Goal: Use online tool/utility: Utilize a website feature to perform a specific function

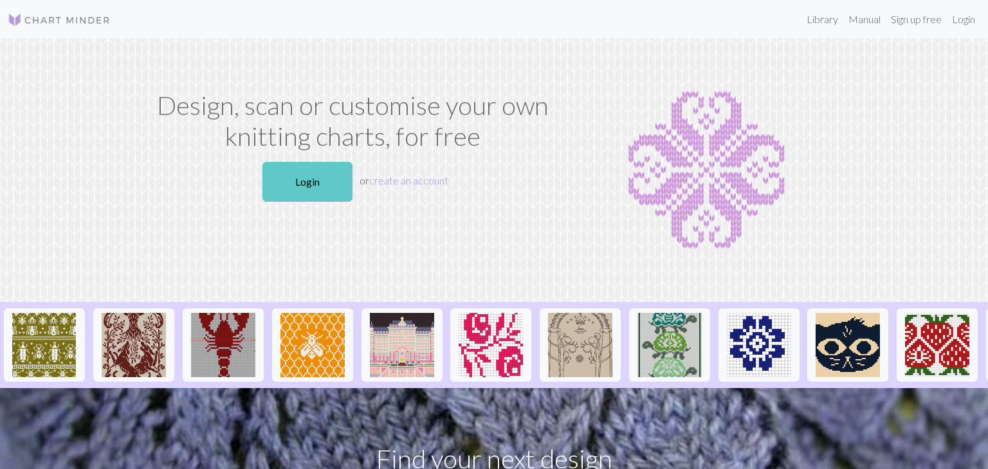
click at [347, 184] on link "Login" at bounding box center [307, 182] width 90 height 40
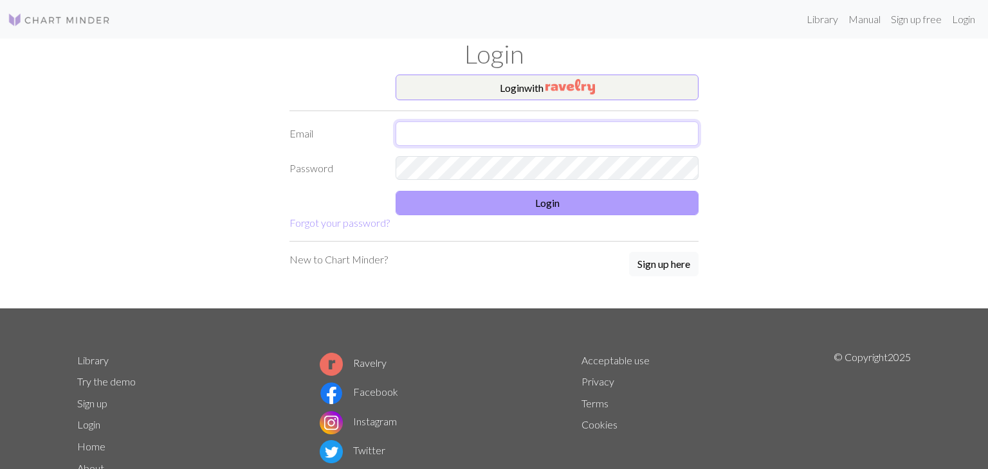
type input "[EMAIL_ADDRESS][DOMAIN_NAME]"
click at [539, 203] on button "Login" at bounding box center [546, 203] width 303 height 24
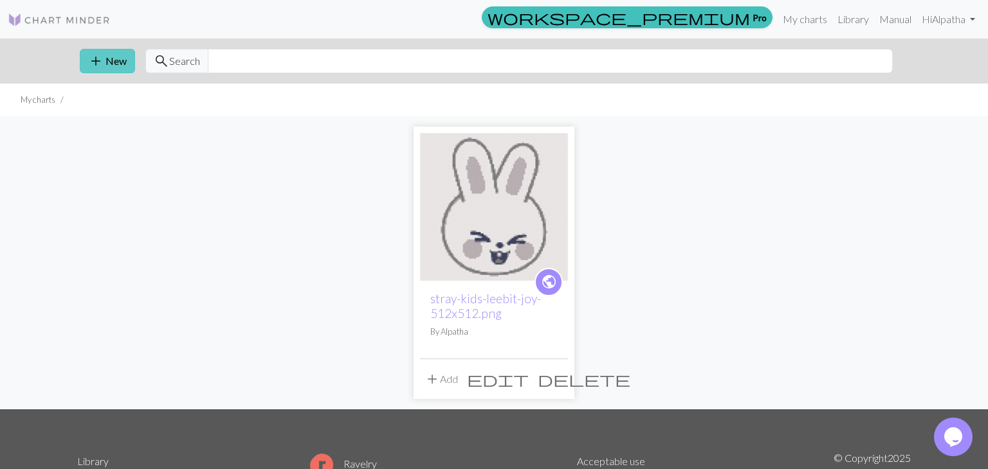
click at [121, 55] on button "add New" at bounding box center [107, 61] width 55 height 24
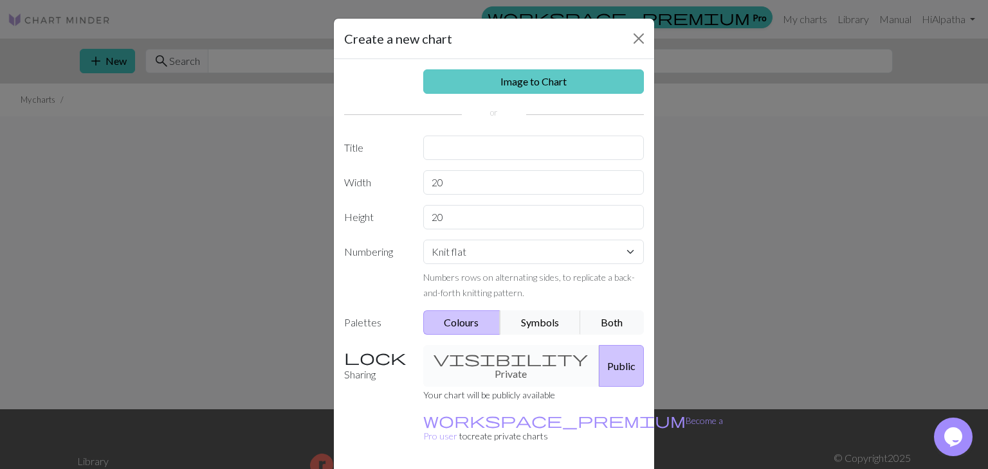
click at [503, 80] on link "Image to Chart" at bounding box center [533, 81] width 221 height 24
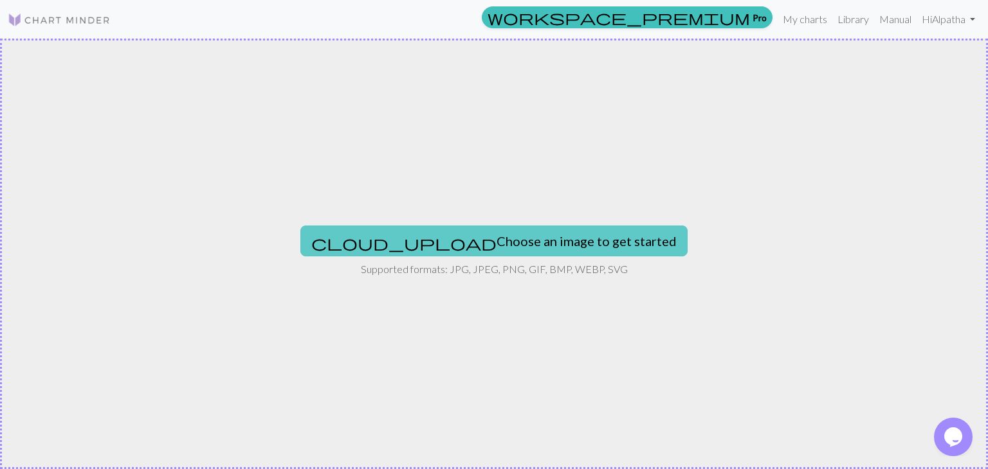
click at [499, 233] on button "cloud_upload Choose an image to get started" at bounding box center [493, 241] width 387 height 31
click at [509, 251] on button "cloud_upload Choose an image to get started" at bounding box center [493, 241] width 387 height 31
click at [509, 237] on button "cloud_upload Choose an image to get started" at bounding box center [493, 241] width 387 height 31
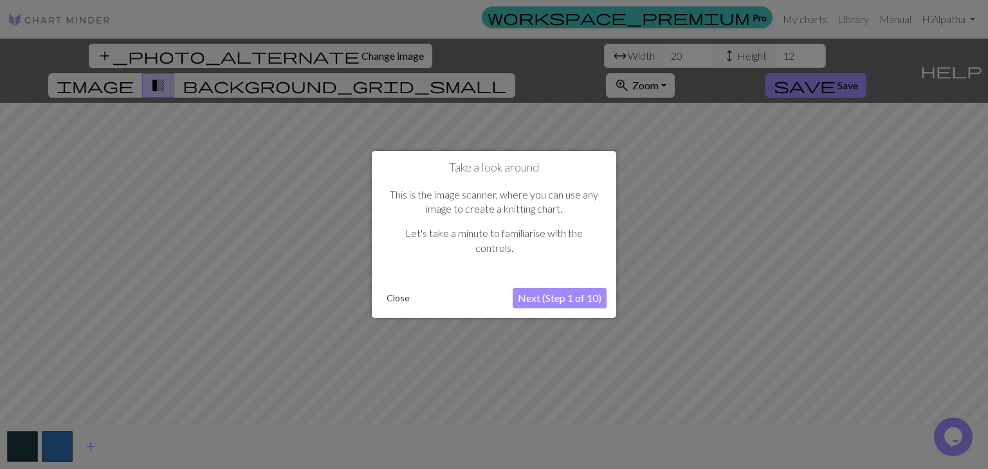
click at [553, 298] on button "Next (Step 1 of 10)" at bounding box center [559, 298] width 94 height 21
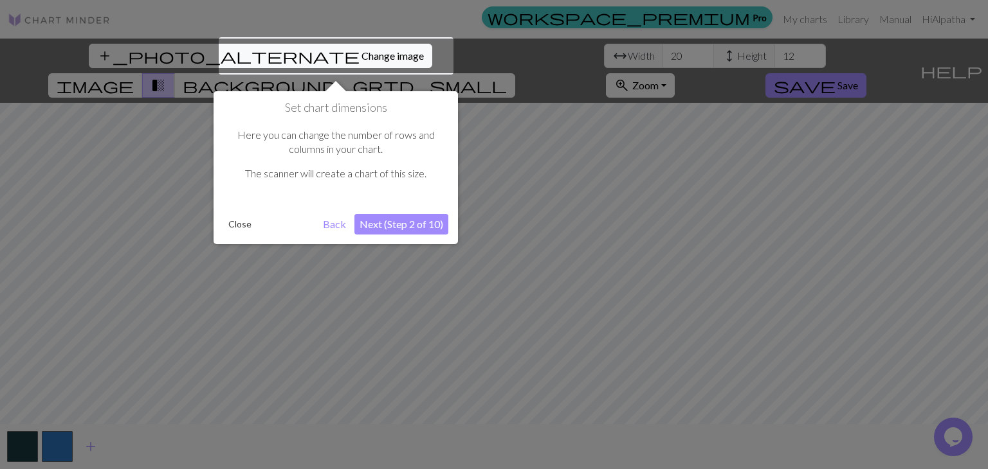
click at [411, 224] on button "Next (Step 2 of 10)" at bounding box center [401, 224] width 94 height 21
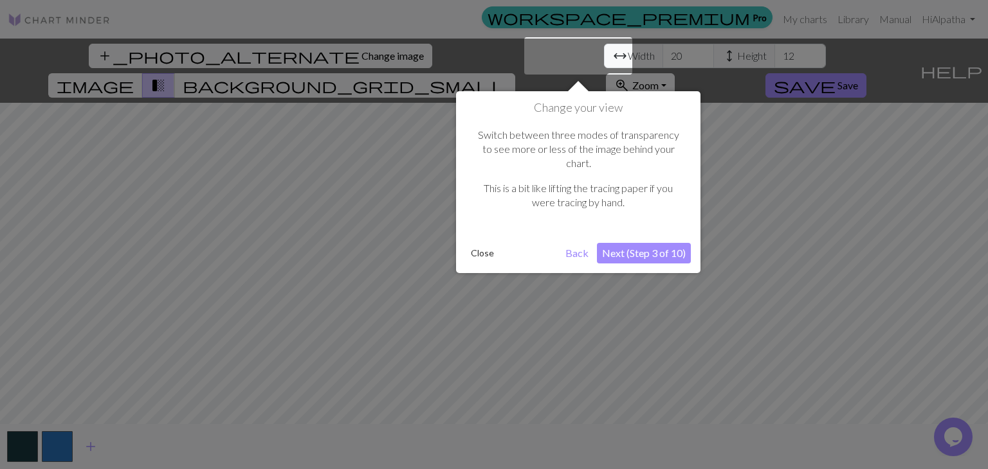
click at [653, 243] on button "Next (Step 3 of 10)" at bounding box center [644, 253] width 94 height 21
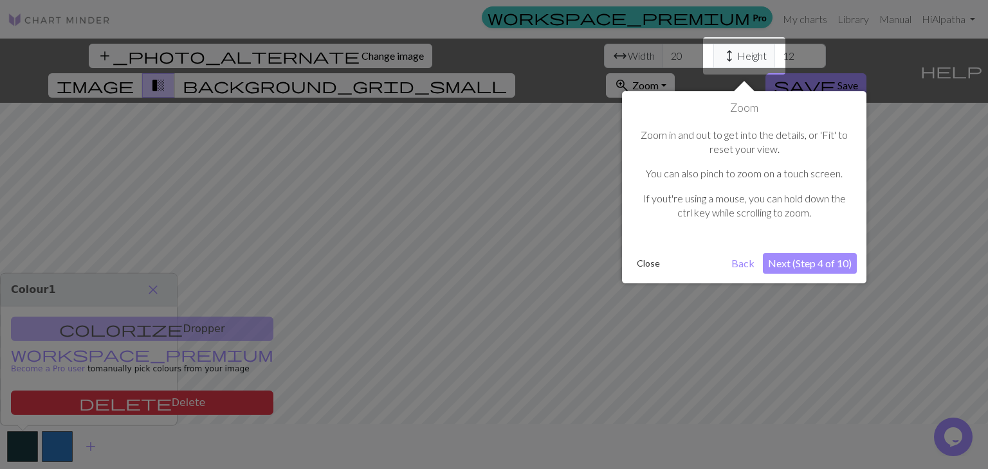
click at [838, 262] on button "Next (Step 4 of 10)" at bounding box center [810, 263] width 94 height 21
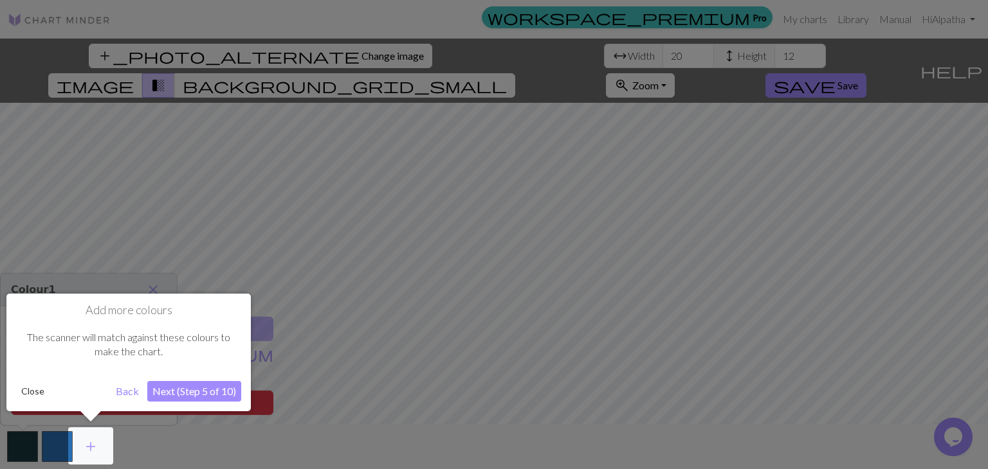
click at [178, 392] on button "Next (Step 5 of 10)" at bounding box center [194, 391] width 94 height 21
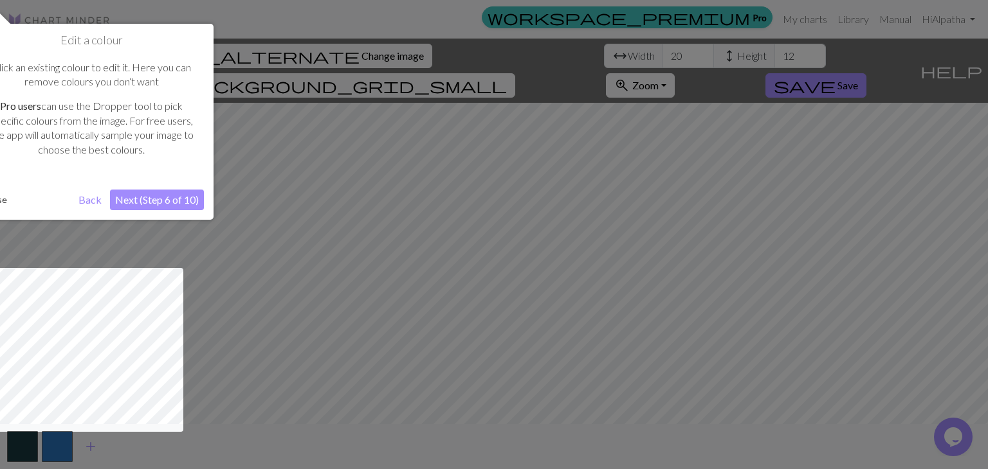
click at [168, 195] on button "Next (Step 6 of 10)" at bounding box center [157, 200] width 94 height 21
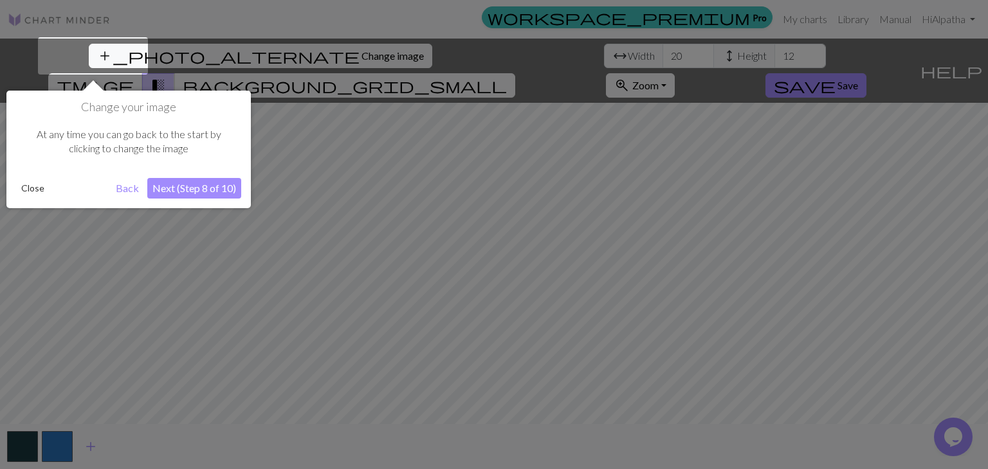
click at [171, 192] on button "Next (Step 8 of 10)" at bounding box center [194, 188] width 94 height 21
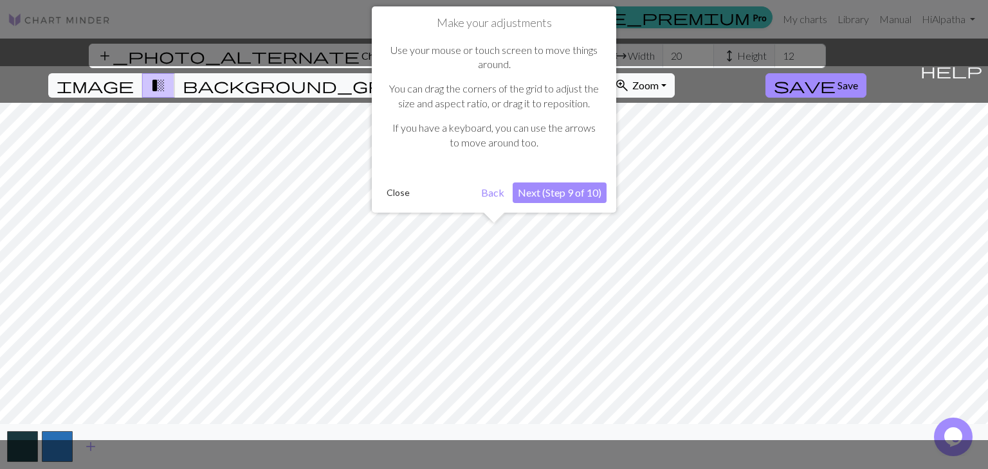
click at [529, 189] on button "Next (Step 9 of 10)" at bounding box center [559, 193] width 94 height 21
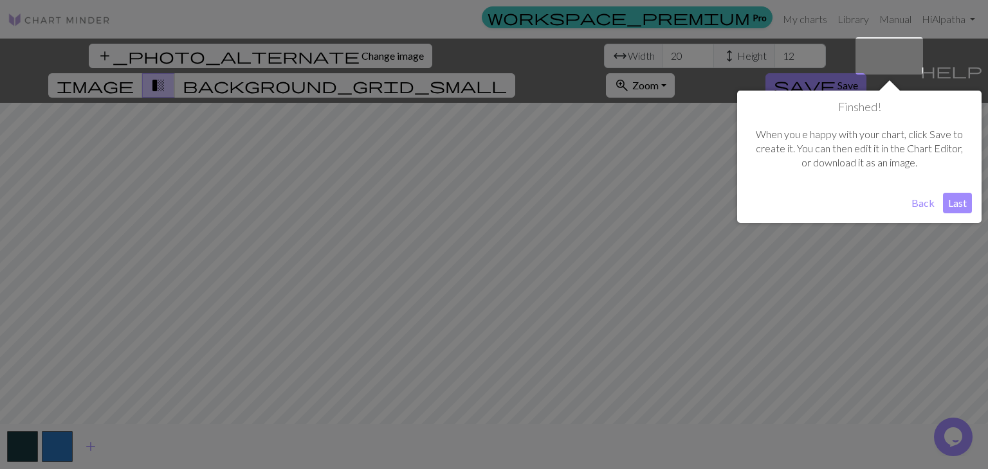
click at [965, 204] on button "Last" at bounding box center [957, 203] width 29 height 21
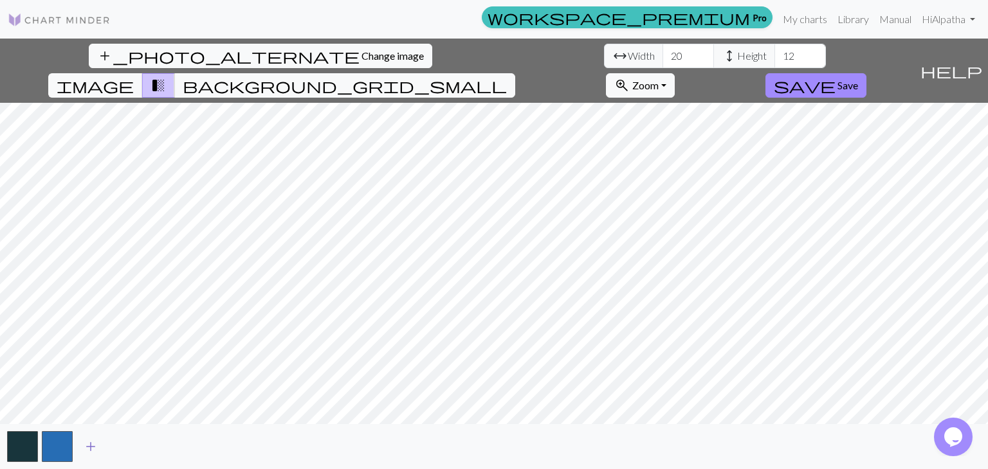
click at [90, 443] on span "add" at bounding box center [90, 447] width 15 height 18
click at [121, 444] on span "add" at bounding box center [125, 447] width 15 height 18
click at [151, 442] on button "add" at bounding box center [160, 447] width 32 height 24
click at [190, 441] on span "add" at bounding box center [194, 447] width 15 height 18
click at [190, 441] on button "button" at bounding box center [196, 446] width 31 height 31
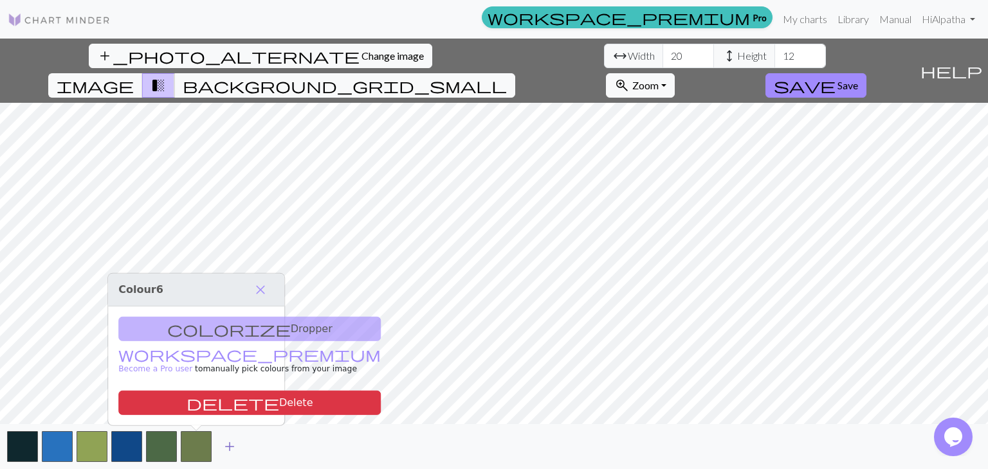
click at [224, 442] on span "add" at bounding box center [229, 447] width 15 height 18
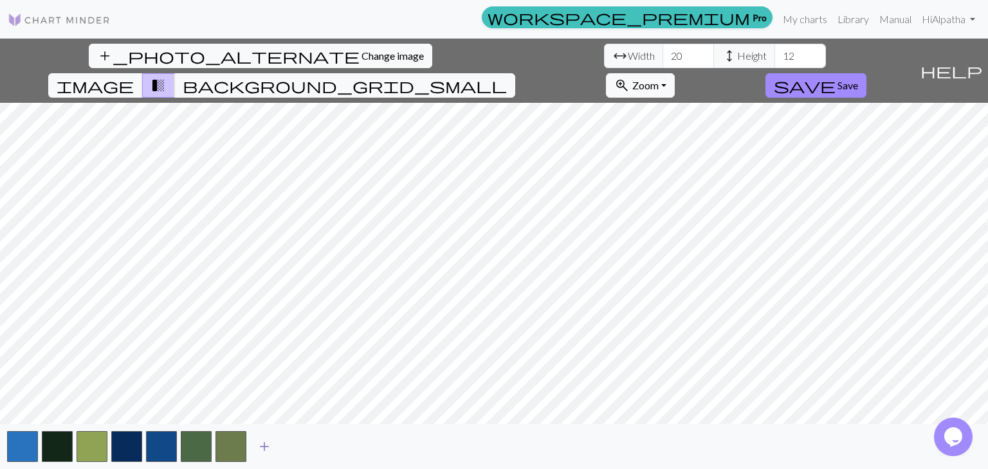
click at [224, 442] on button "button" at bounding box center [230, 446] width 31 height 31
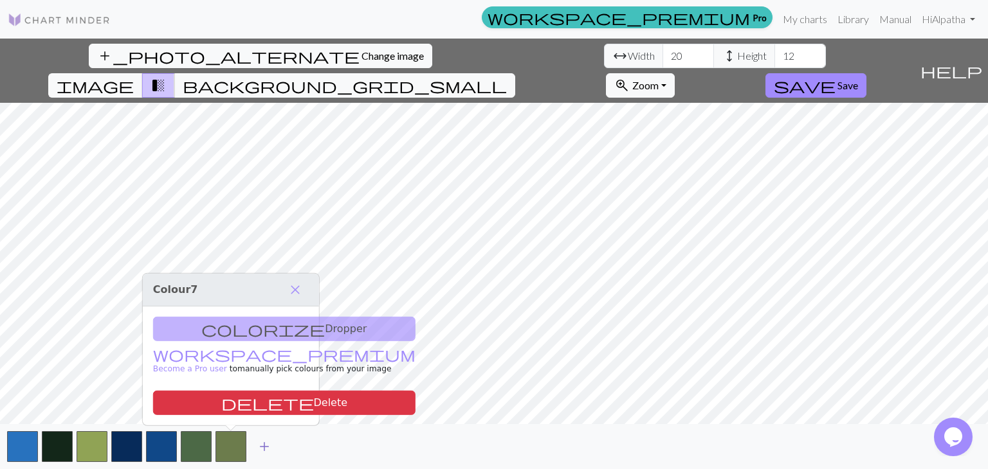
click at [255, 447] on button "add" at bounding box center [264, 447] width 32 height 24
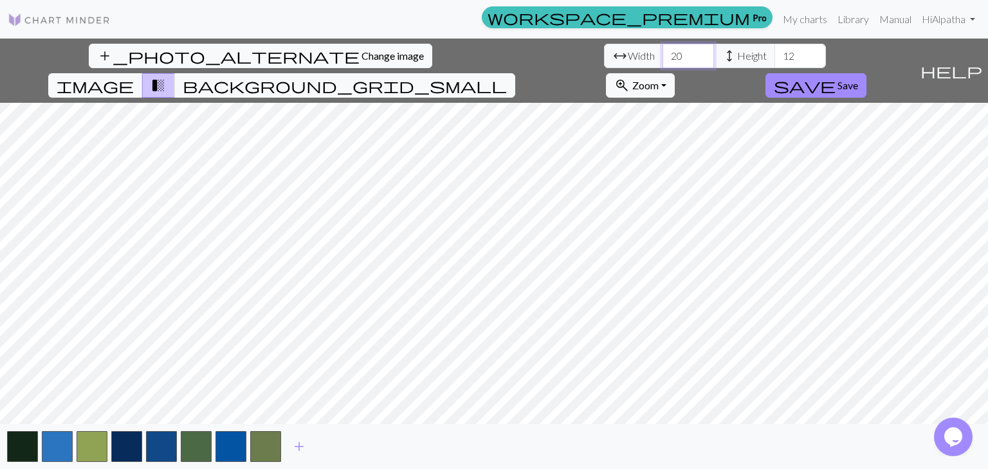
click at [662, 57] on input "20" at bounding box center [687, 56] width 51 height 24
type input "2"
type input "144"
click at [774, 53] on input "12" at bounding box center [799, 56] width 51 height 24
type input "1"
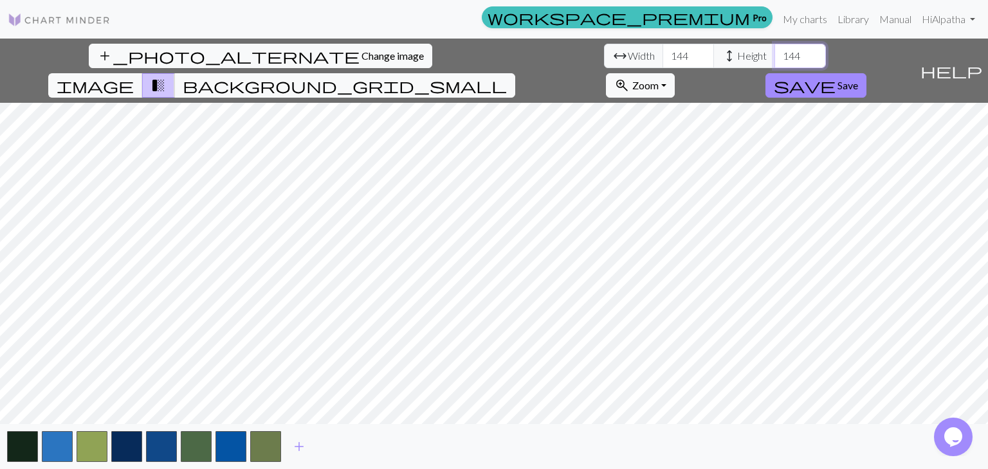
type input "144"
click at [298, 452] on span "add" at bounding box center [298, 447] width 15 height 18
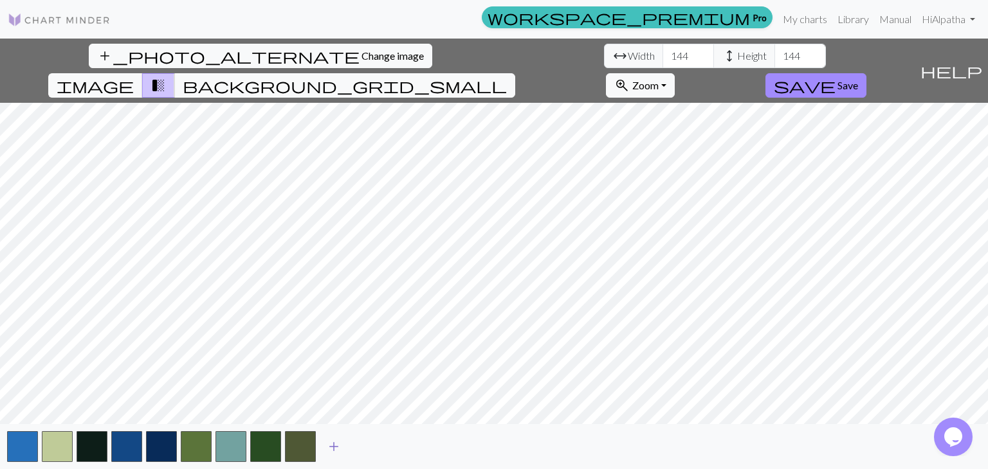
click at [330, 449] on span "add" at bounding box center [333, 447] width 15 height 18
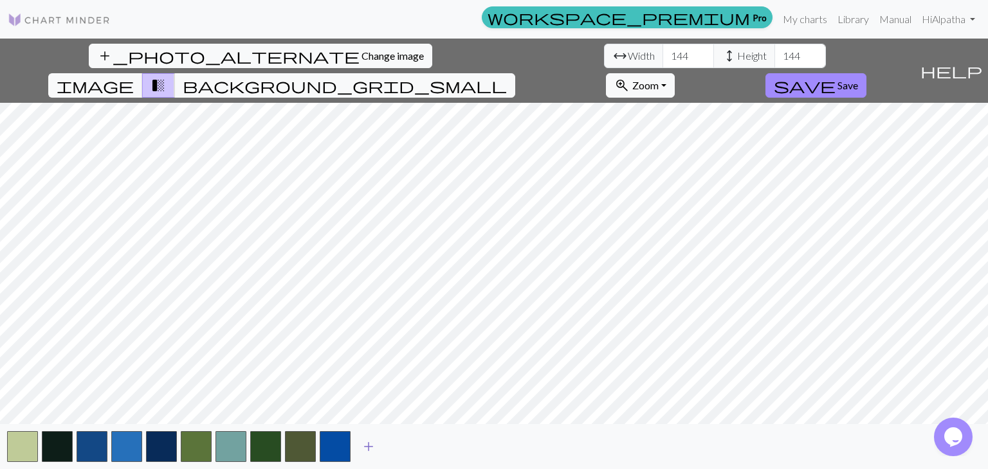
click at [368, 444] on span "add" at bounding box center [368, 447] width 15 height 18
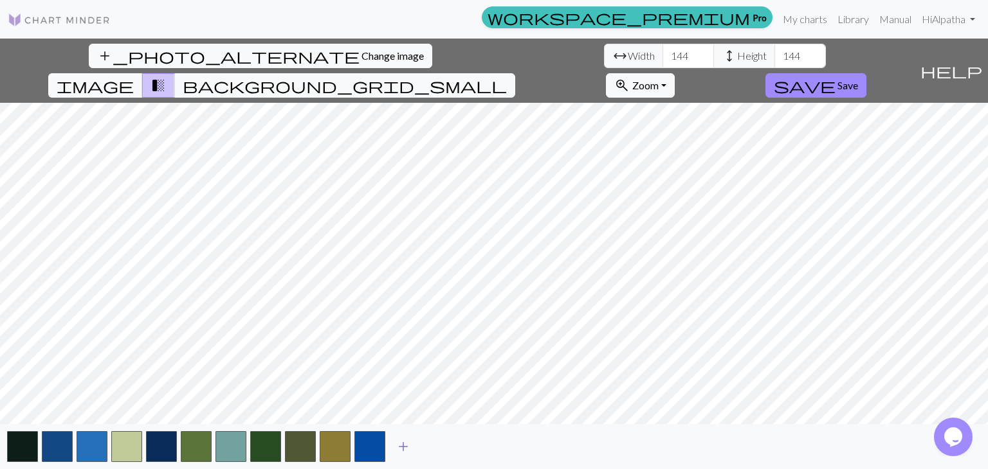
click at [402, 444] on span "add" at bounding box center [402, 447] width 15 height 18
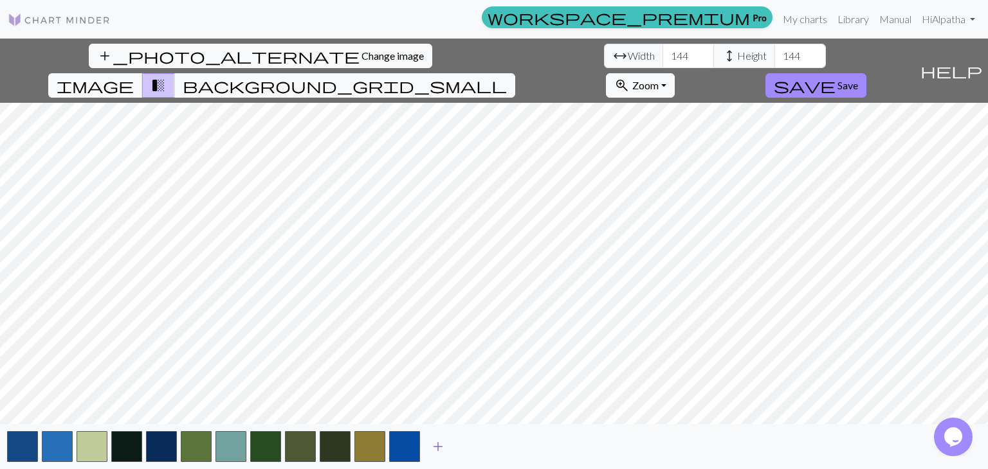
click at [437, 443] on span "add" at bounding box center [437, 447] width 15 height 18
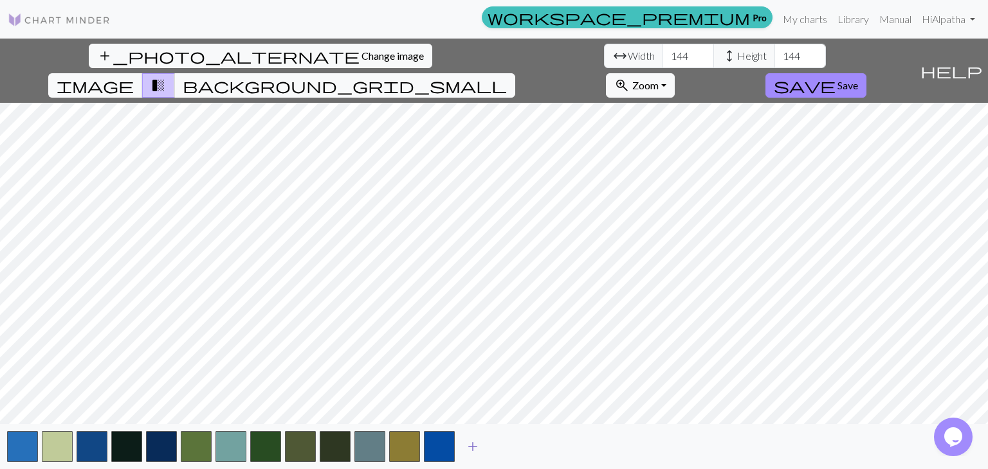
click at [465, 442] on span "add" at bounding box center [472, 447] width 15 height 18
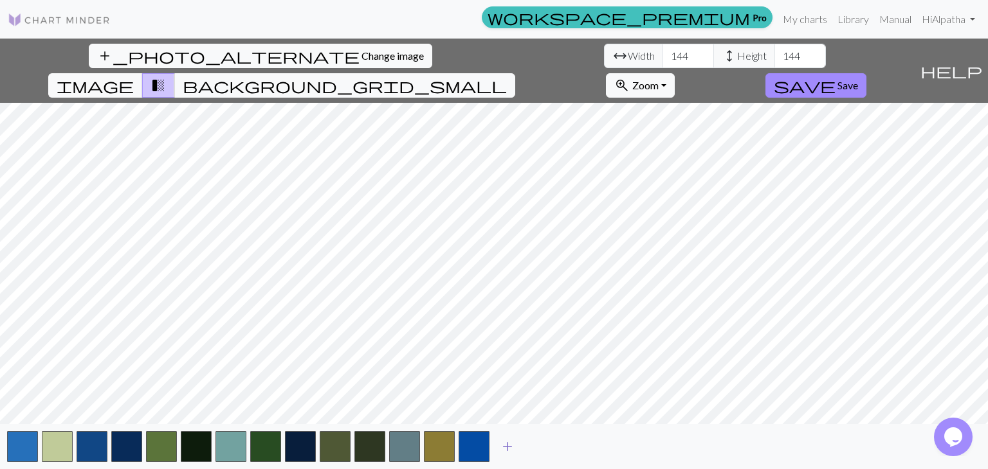
click at [504, 444] on span "add" at bounding box center [507, 447] width 15 height 18
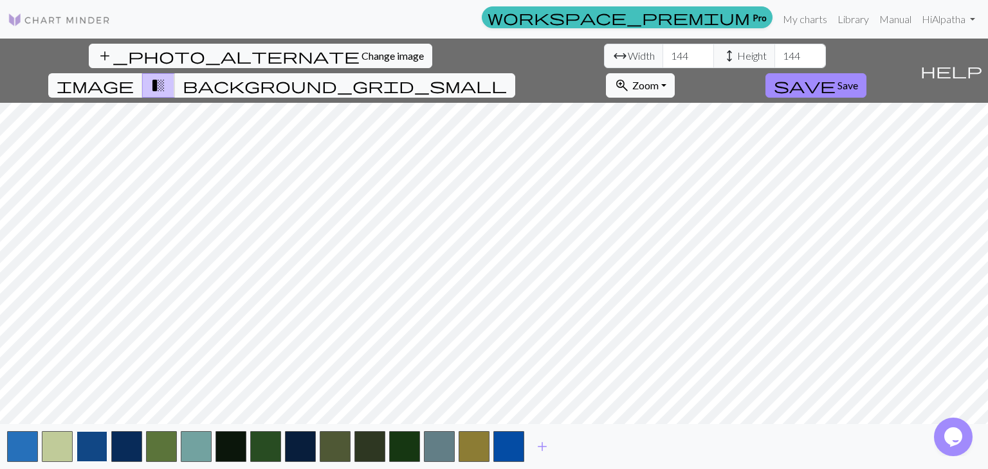
click at [92, 455] on button "button" at bounding box center [92, 446] width 31 height 31
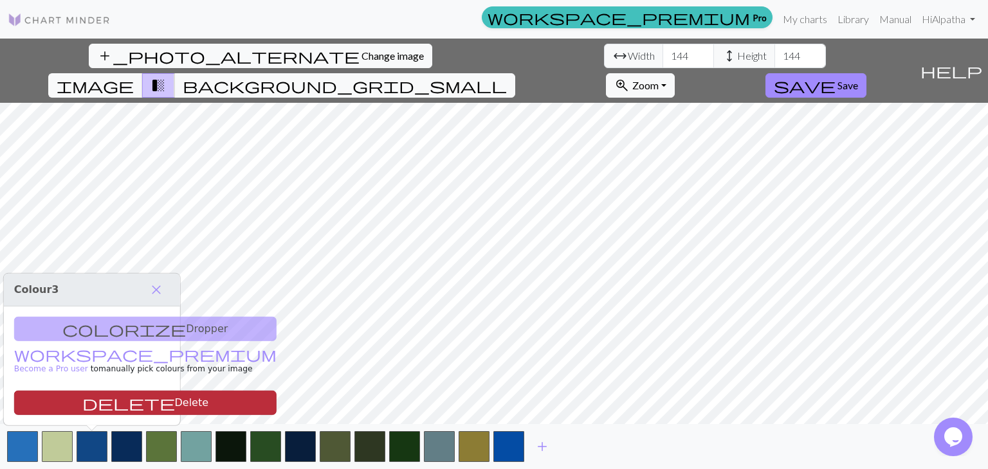
click at [114, 402] on button "delete Delete" at bounding box center [145, 403] width 262 height 24
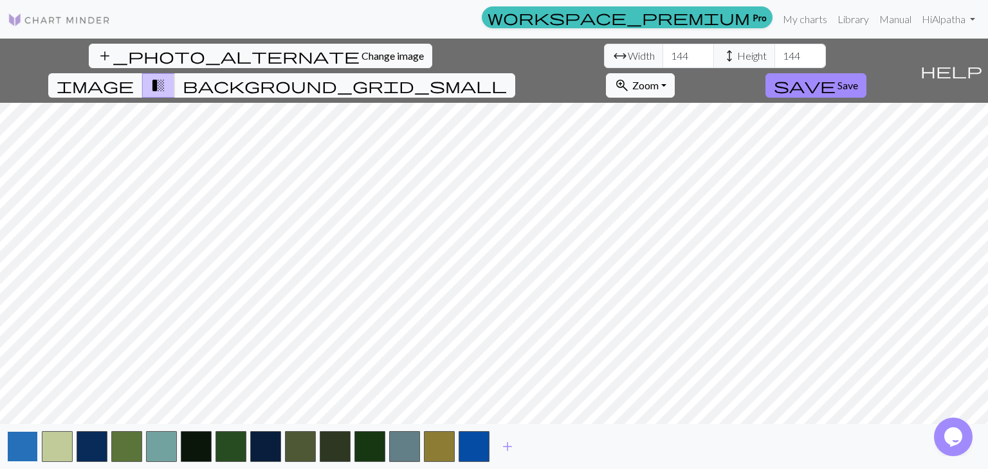
click at [12, 451] on button "button" at bounding box center [22, 446] width 31 height 31
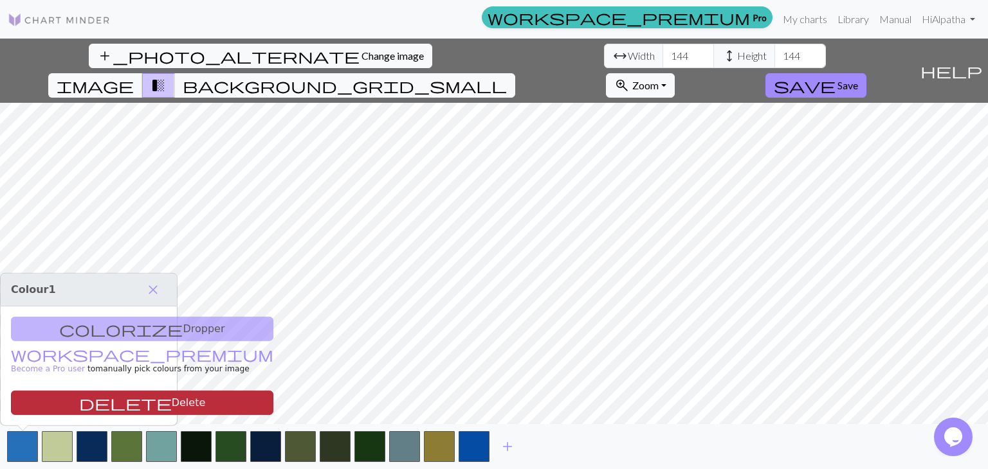
click at [79, 402] on span "delete" at bounding box center [125, 403] width 93 height 18
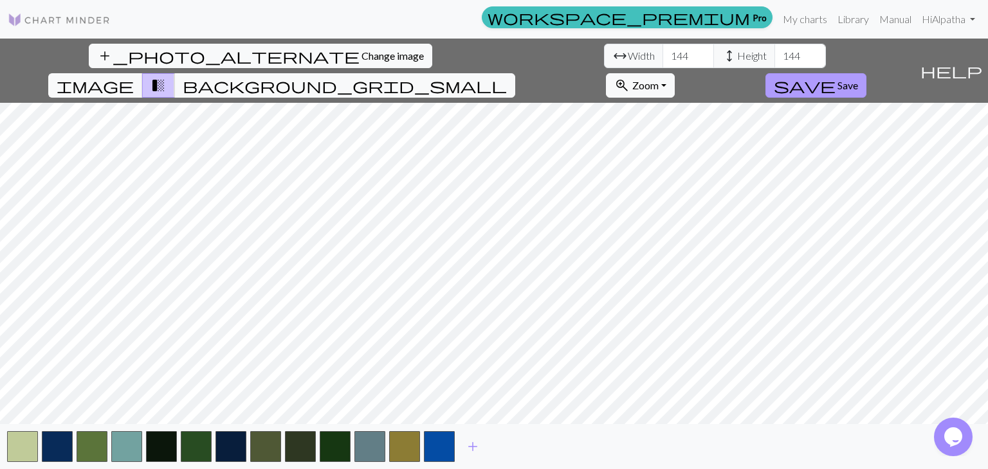
click at [835, 77] on span "save" at bounding box center [804, 86] width 62 height 18
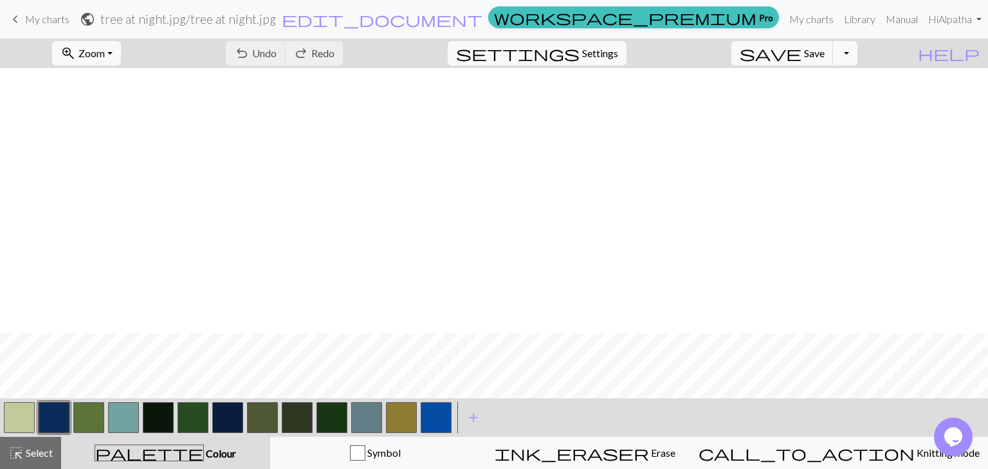
scroll to position [1579, 0]
click at [105, 58] on span "Zoom" at bounding box center [91, 53] width 26 height 12
click at [122, 85] on button "Fit all" at bounding box center [104, 81] width 102 height 21
click at [105, 52] on span "Zoom" at bounding box center [91, 53] width 26 height 12
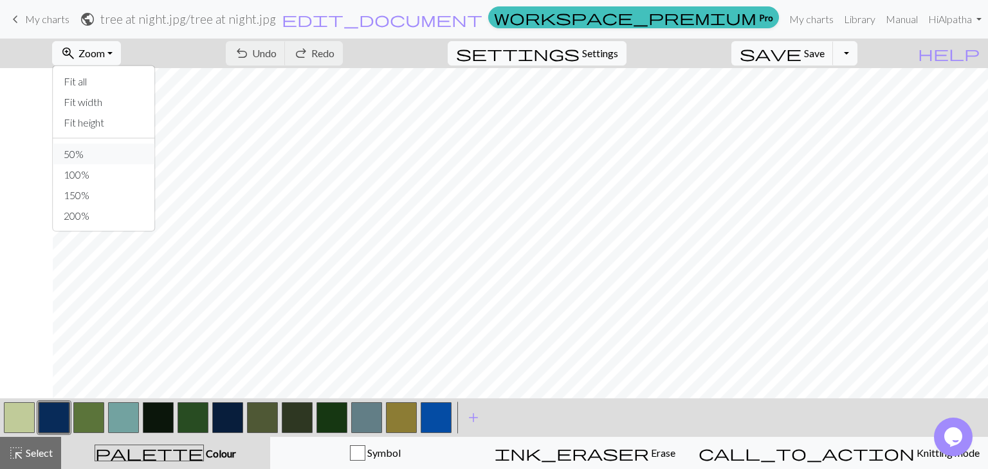
scroll to position [640, 581]
click at [195, 420] on button "button" at bounding box center [192, 417] width 31 height 31
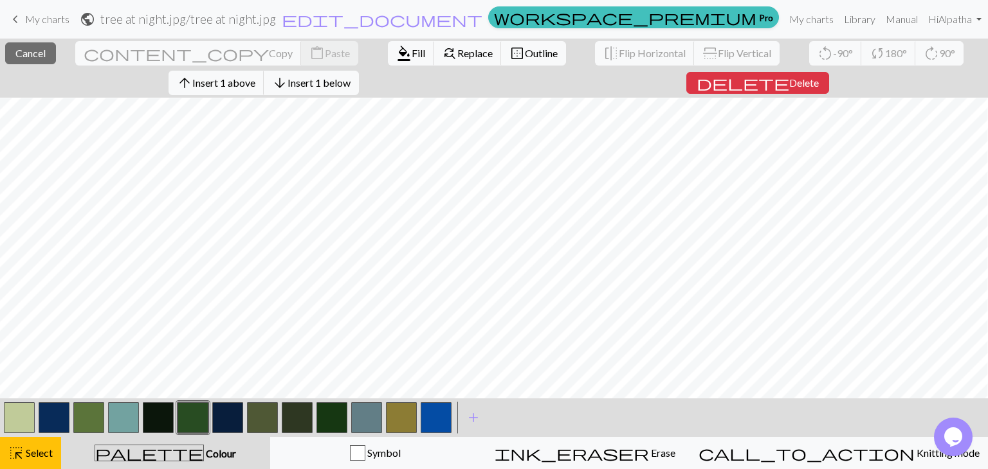
scroll to position [669, 580]
click at [204, 419] on button "button" at bounding box center [192, 417] width 31 height 31
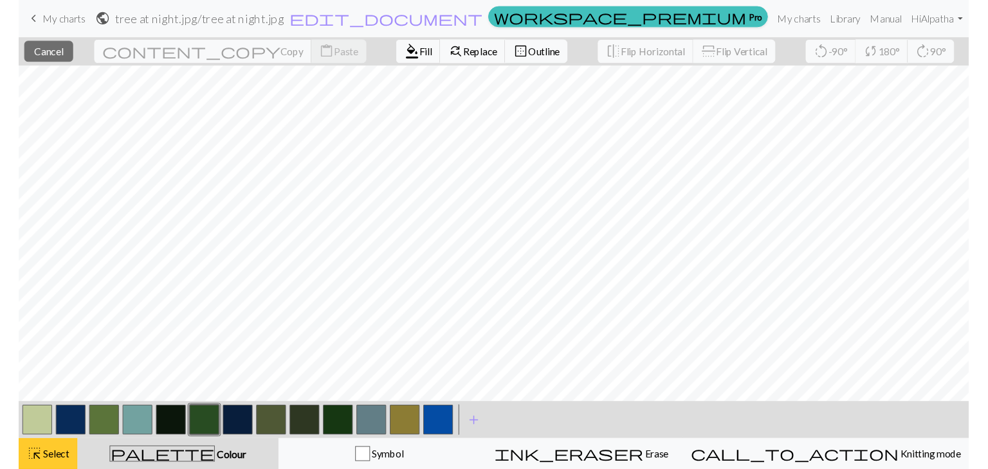
scroll to position [213, 581]
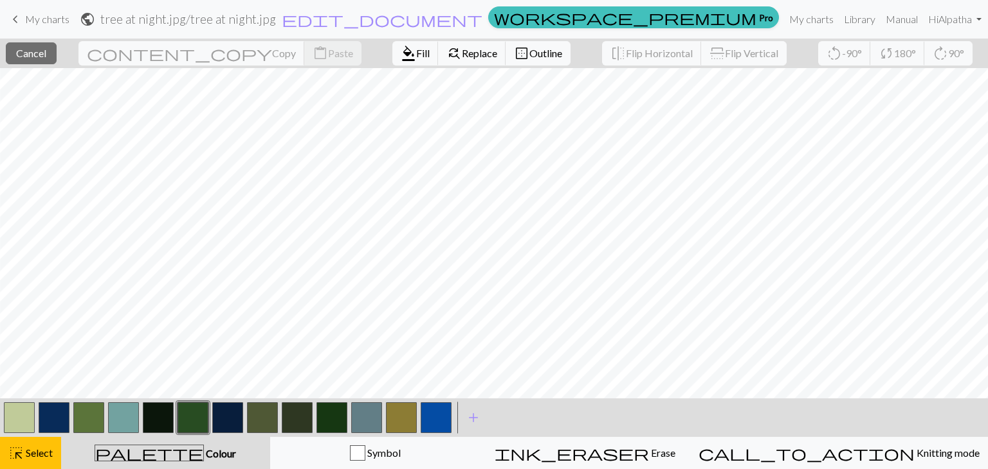
click at [17, 21] on span "keyboard_arrow_left" at bounding box center [15, 19] width 15 height 18
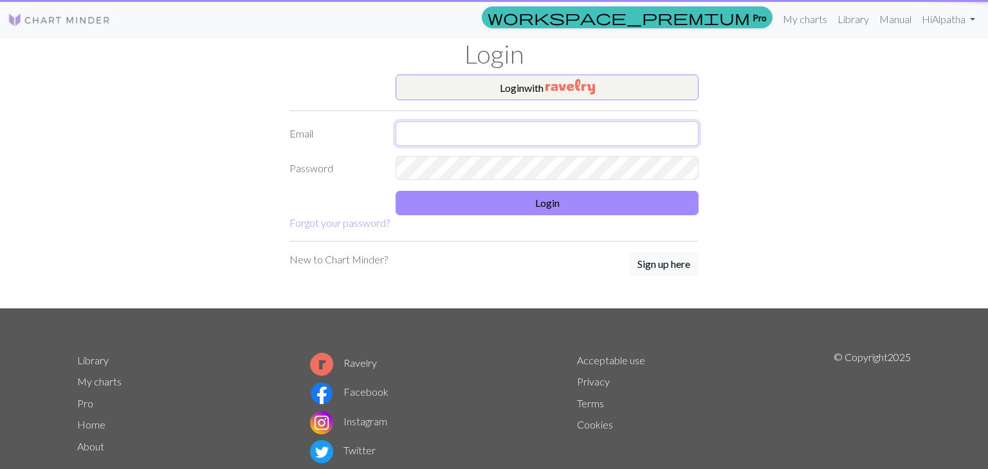
type input "[EMAIL_ADDRESS][DOMAIN_NAME]"
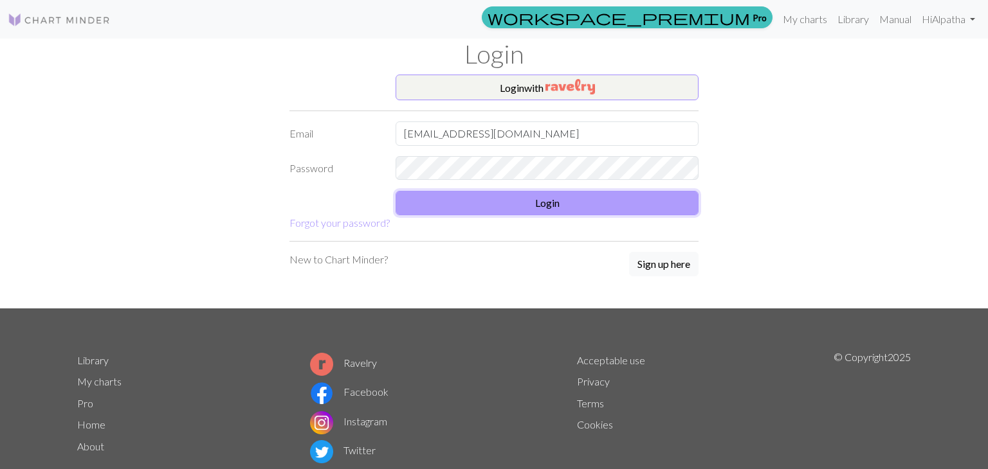
click at [470, 195] on button "Login" at bounding box center [546, 203] width 303 height 24
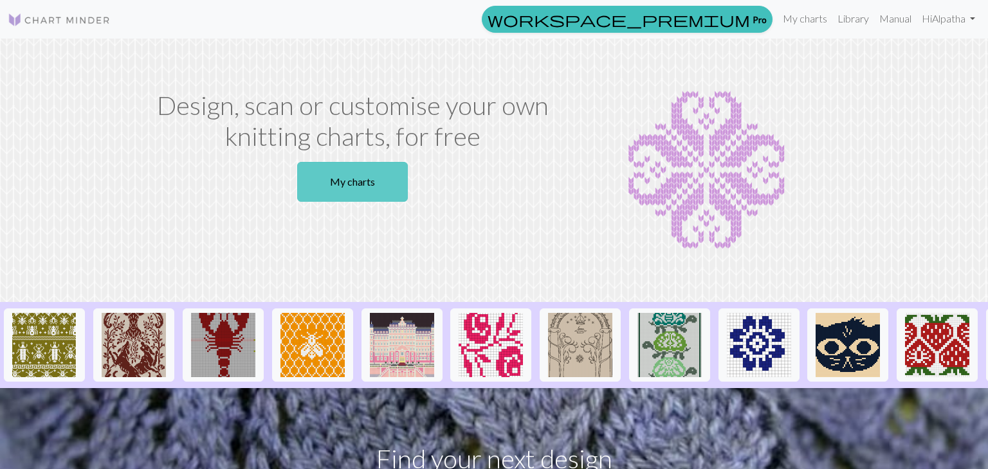
click at [323, 179] on link "My charts" at bounding box center [352, 182] width 111 height 40
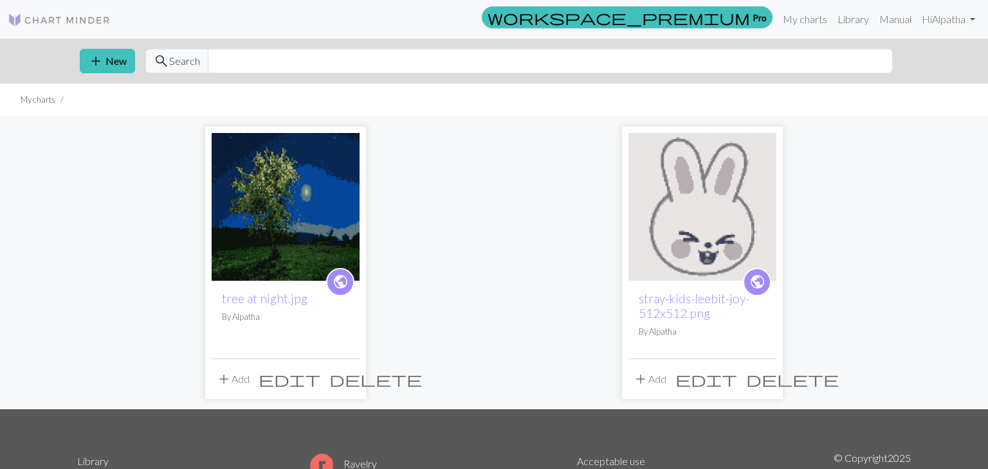
click at [347, 382] on span "delete" at bounding box center [375, 379] width 93 height 18
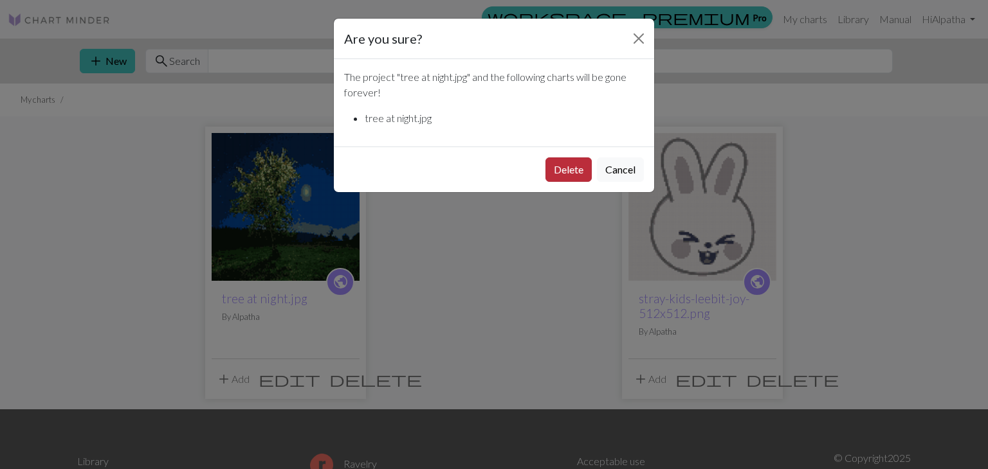
click at [574, 169] on button "Delete" at bounding box center [568, 170] width 46 height 24
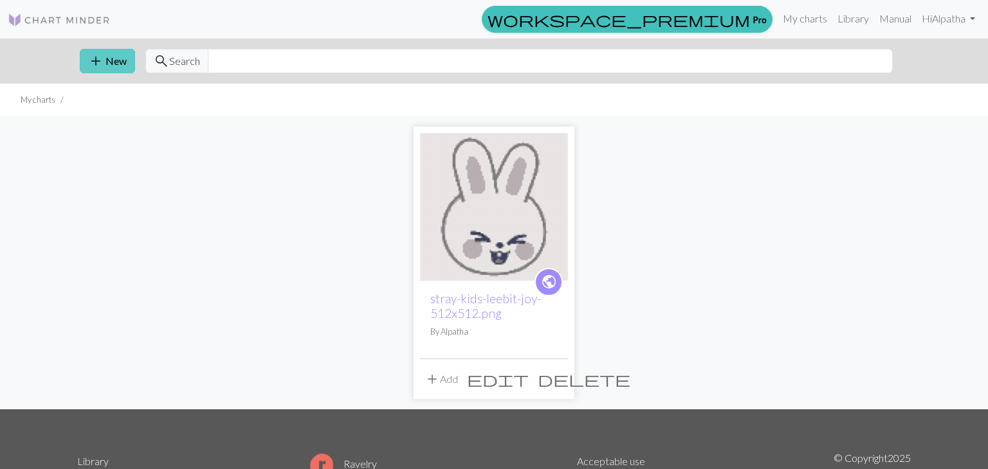
click at [120, 66] on button "add New" at bounding box center [107, 61] width 55 height 24
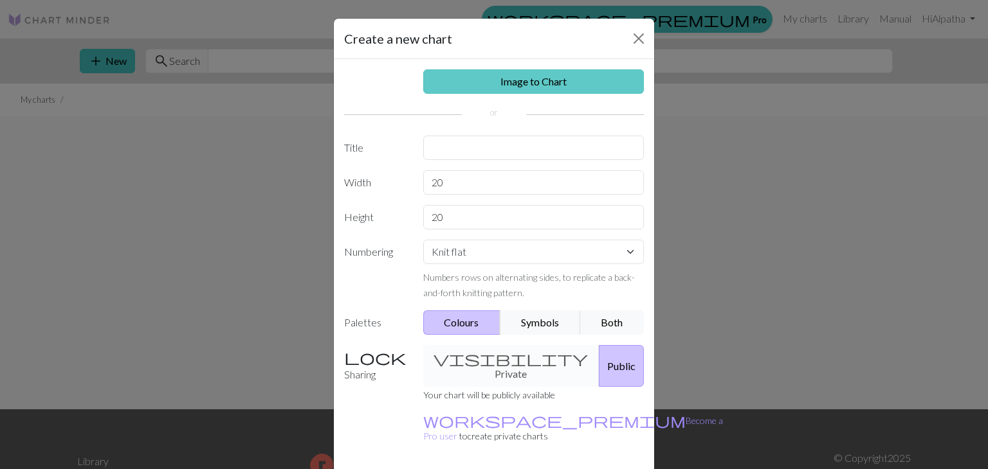
click at [539, 88] on link "Image to Chart" at bounding box center [533, 81] width 221 height 24
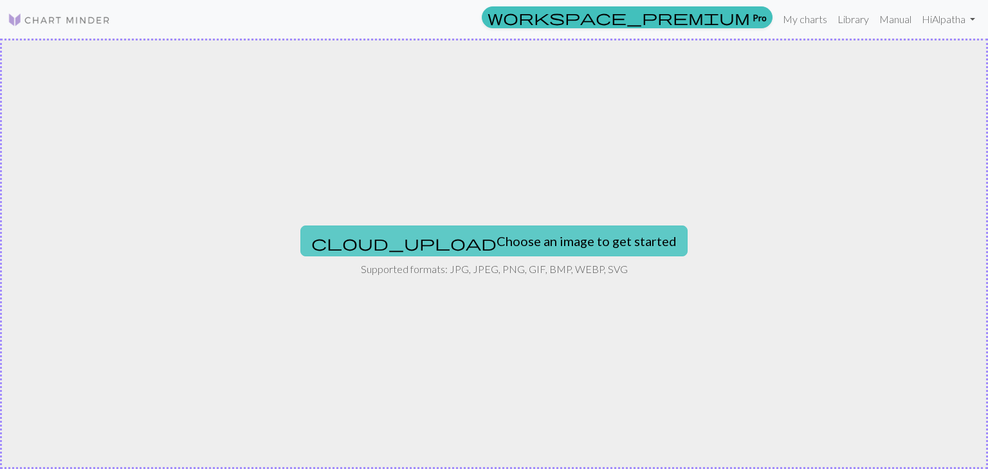
click at [508, 228] on button "cloud_upload Choose an image to get started" at bounding box center [493, 241] width 387 height 31
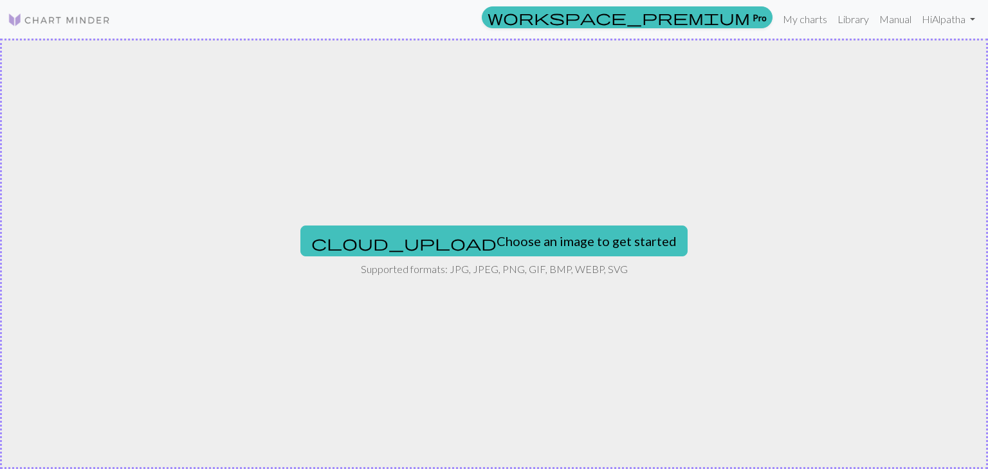
type input "C:\fakepath\tree at night.jpg"
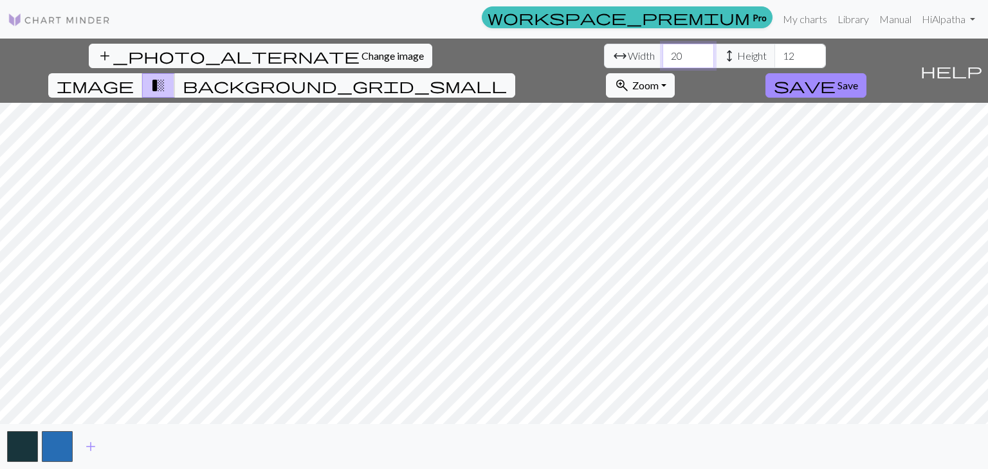
click at [662, 55] on input "20" at bounding box center [687, 56] width 51 height 24
type input "2"
type input "49"
click at [774, 51] on input "12" at bounding box center [799, 56] width 51 height 24
type input "1"
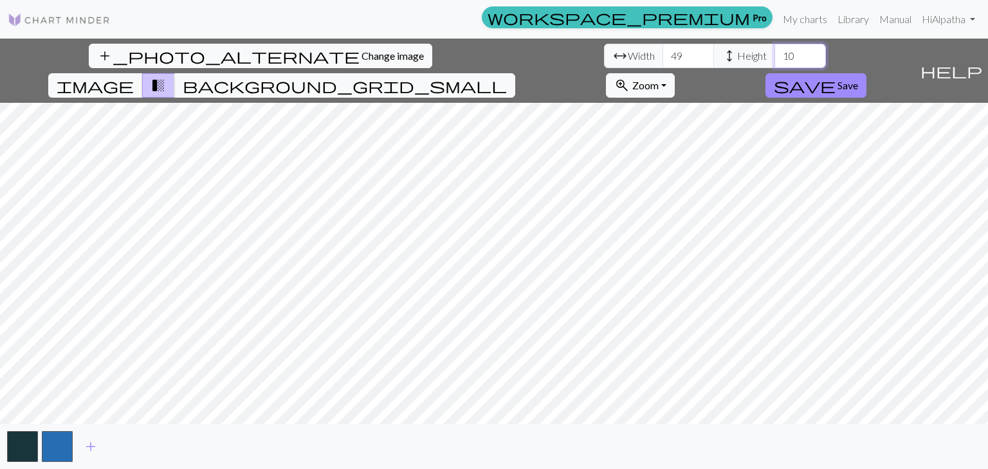
type input "1"
type input "49"
click at [97, 451] on span "add" at bounding box center [90, 447] width 15 height 18
click at [120, 442] on span "add" at bounding box center [125, 447] width 15 height 18
click at [84, 448] on button "button" at bounding box center [92, 446] width 31 height 31
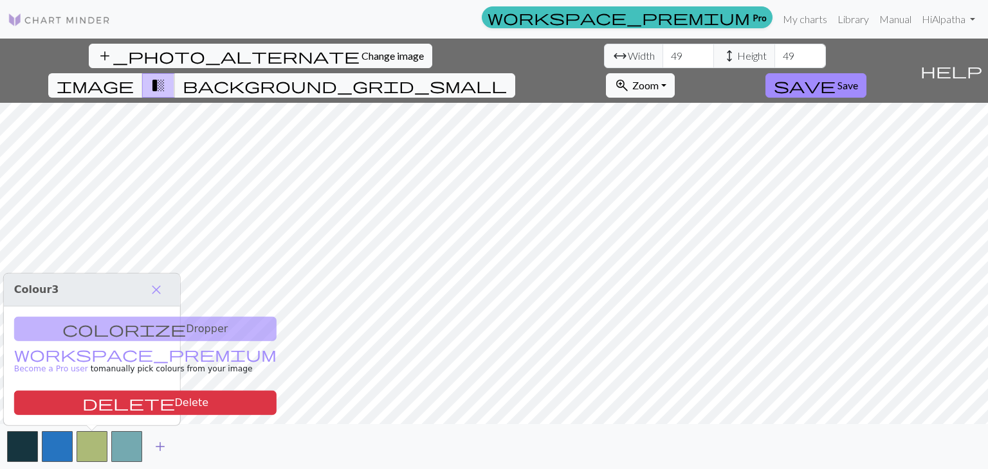
click at [156, 449] on span "add" at bounding box center [159, 447] width 15 height 18
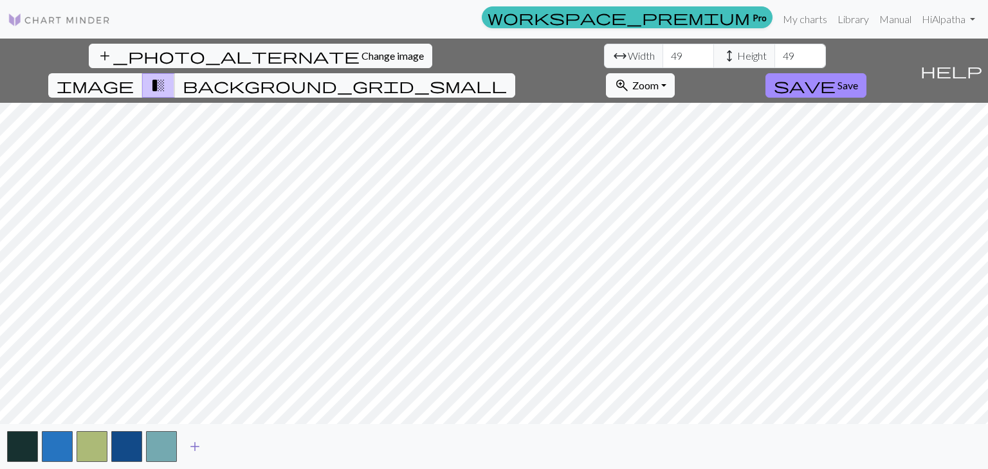
click at [189, 452] on span "add" at bounding box center [194, 447] width 15 height 18
click at [189, 452] on button "button" at bounding box center [196, 446] width 31 height 31
click at [223, 453] on span "add" at bounding box center [229, 447] width 15 height 18
click at [265, 448] on span "add" at bounding box center [264, 447] width 15 height 18
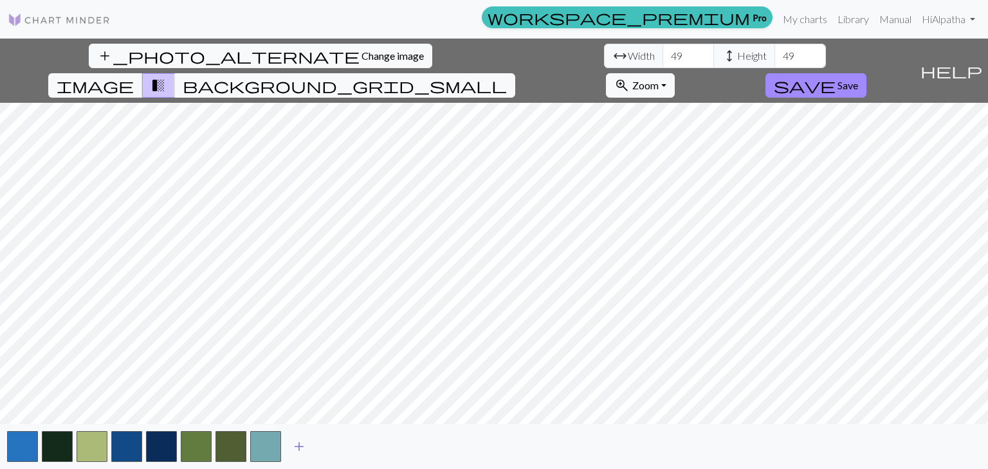
click at [292, 442] on span "add" at bounding box center [298, 447] width 15 height 18
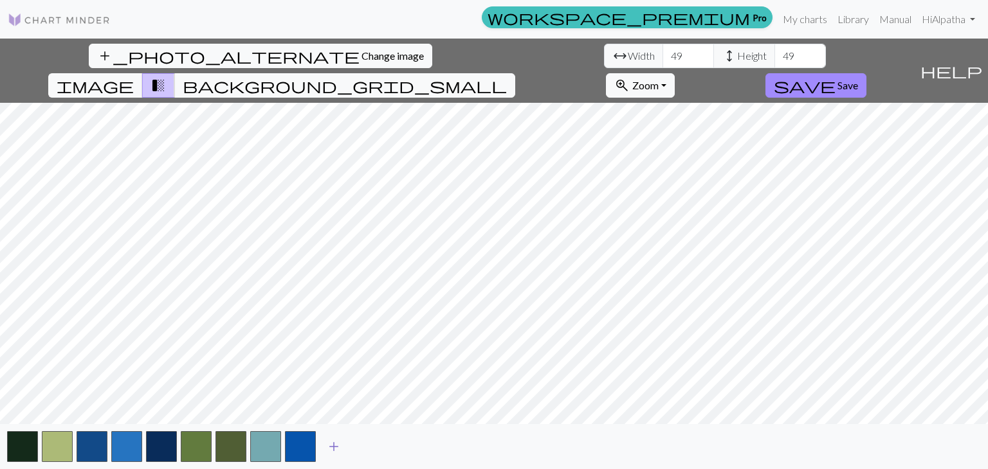
click at [340, 452] on span "add" at bounding box center [333, 447] width 15 height 18
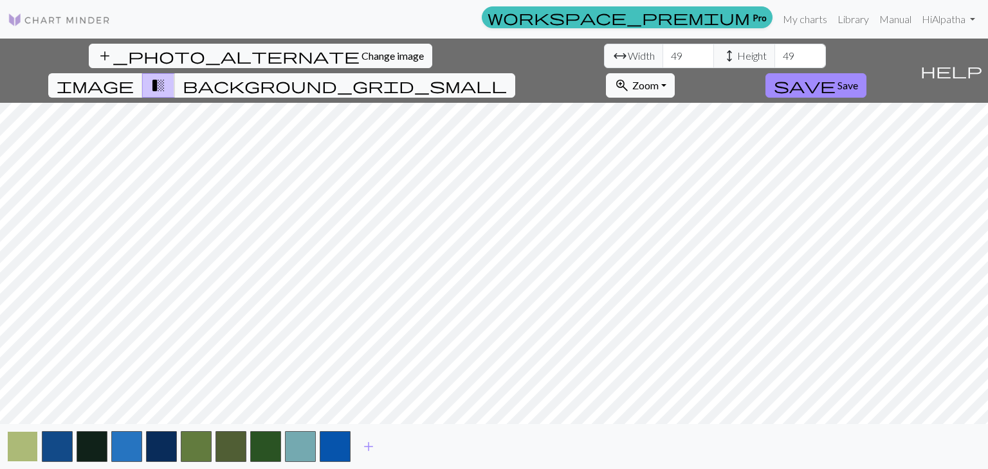
click at [16, 450] on button "button" at bounding box center [22, 446] width 31 height 31
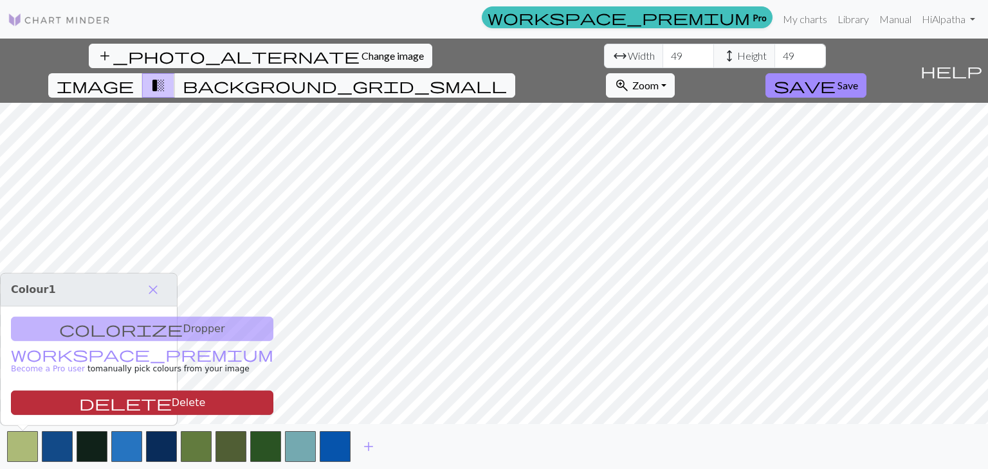
click at [84, 402] on button "delete Delete" at bounding box center [142, 403] width 262 height 24
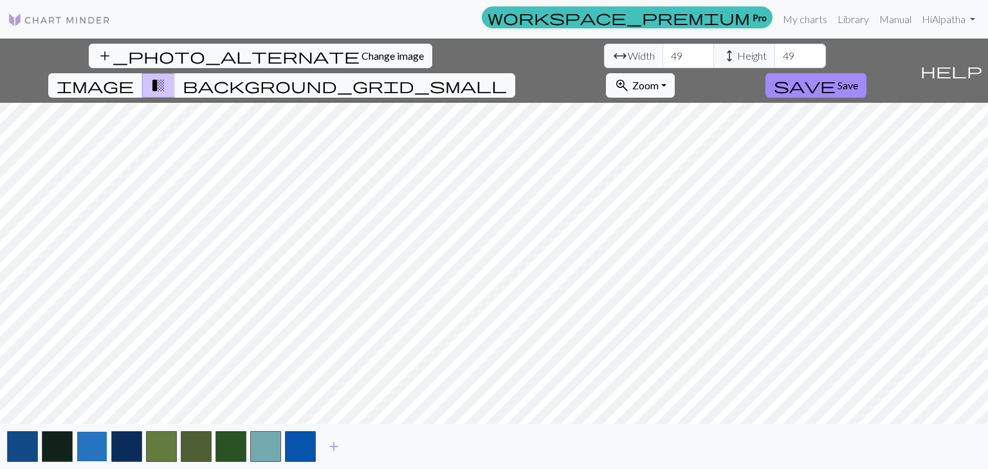
click at [105, 449] on button "button" at bounding box center [92, 446] width 31 height 31
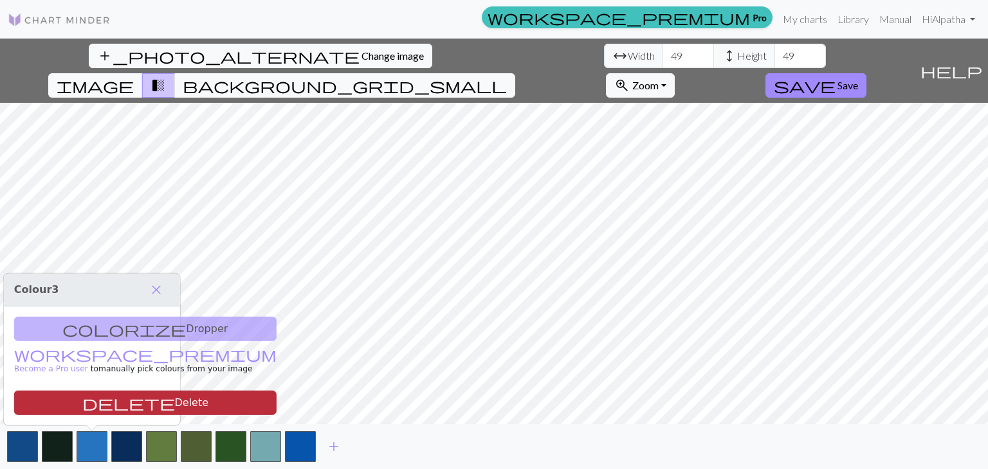
click at [120, 410] on button "delete Delete" at bounding box center [145, 403] width 262 height 24
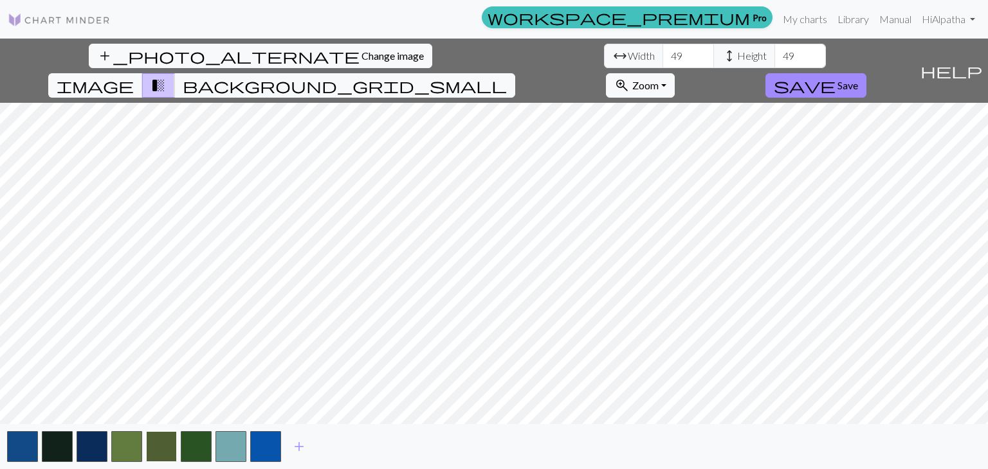
click at [152, 449] on button "button" at bounding box center [161, 446] width 31 height 31
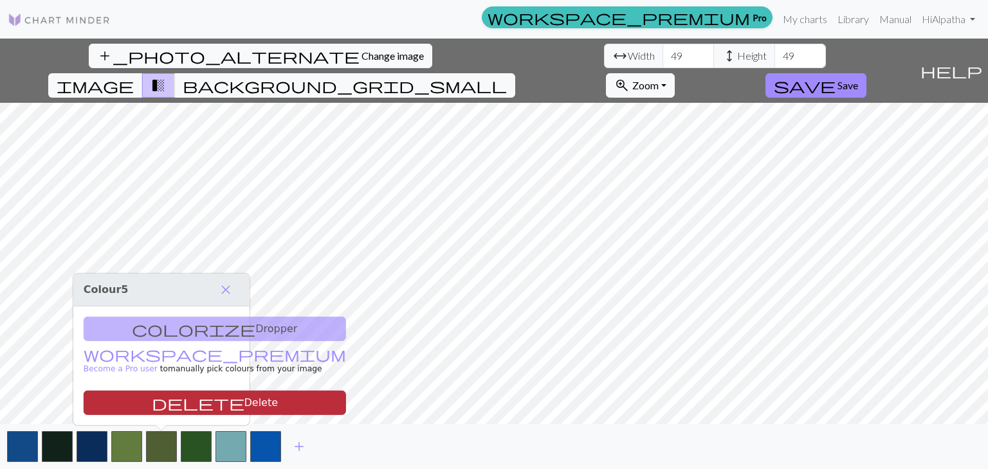
click at [179, 409] on button "delete Delete" at bounding box center [215, 403] width 262 height 24
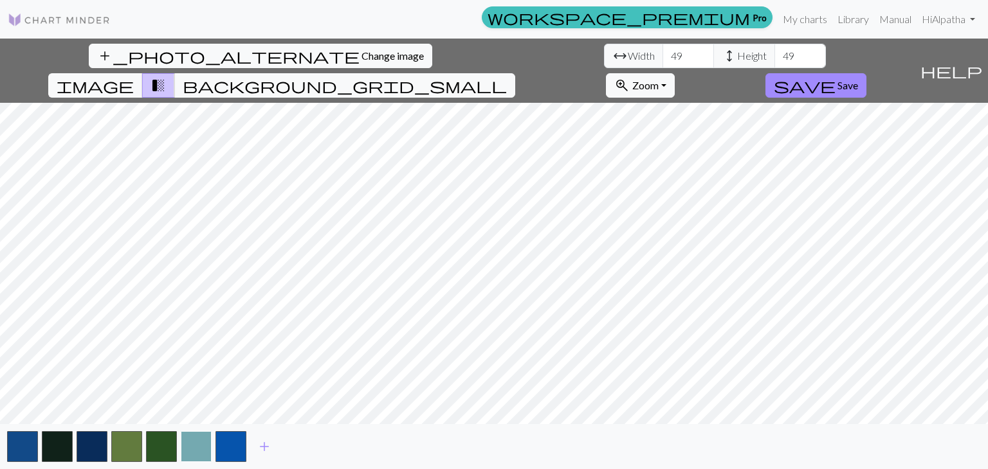
click at [196, 444] on button "button" at bounding box center [196, 446] width 31 height 31
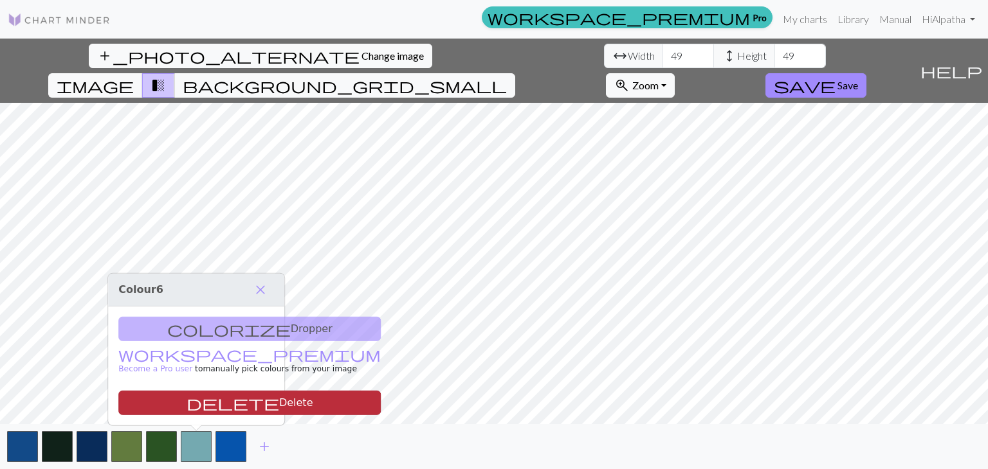
click at [224, 397] on button "delete Delete" at bounding box center [249, 403] width 262 height 24
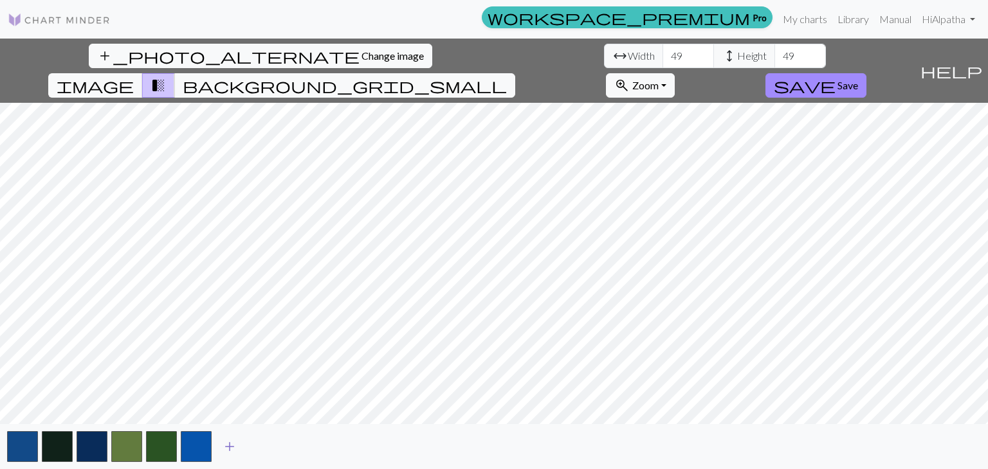
click at [235, 444] on span "add" at bounding box center [229, 447] width 15 height 18
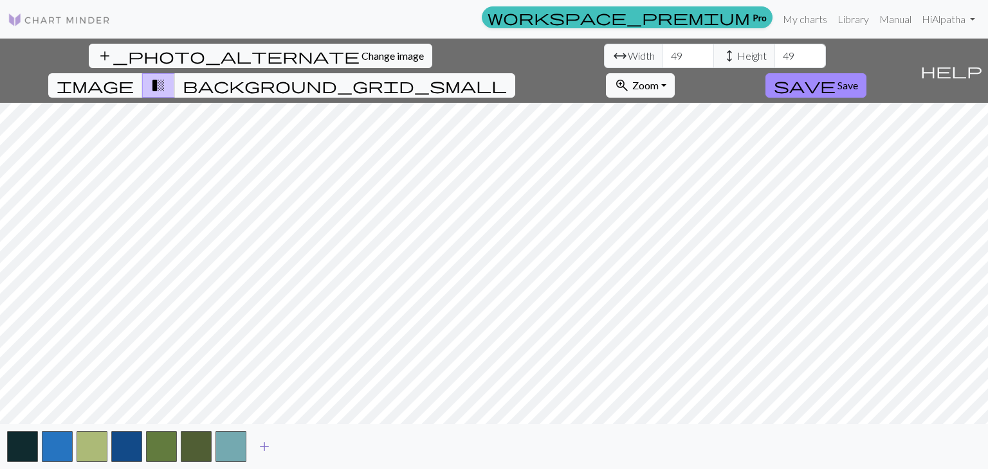
click at [258, 442] on span "add" at bounding box center [264, 447] width 15 height 18
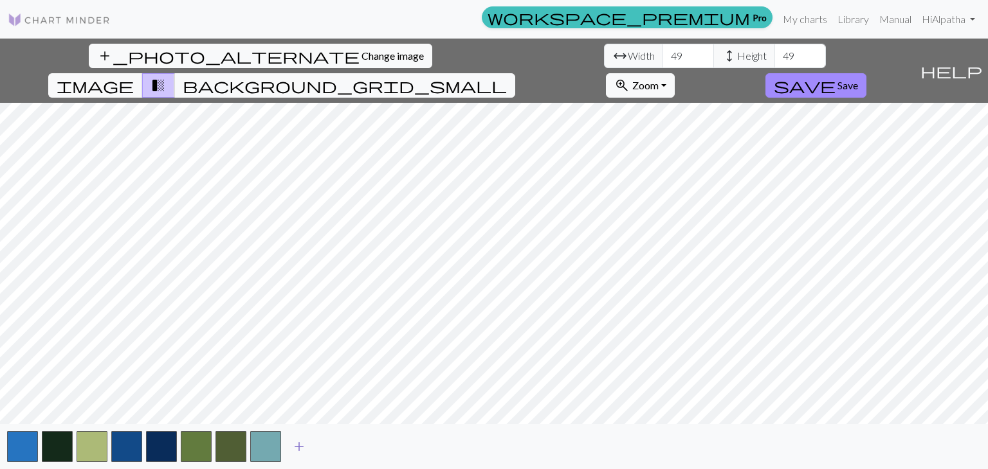
click at [258, 442] on button "button" at bounding box center [265, 446] width 31 height 31
click at [298, 445] on span "add" at bounding box center [298, 447] width 15 height 18
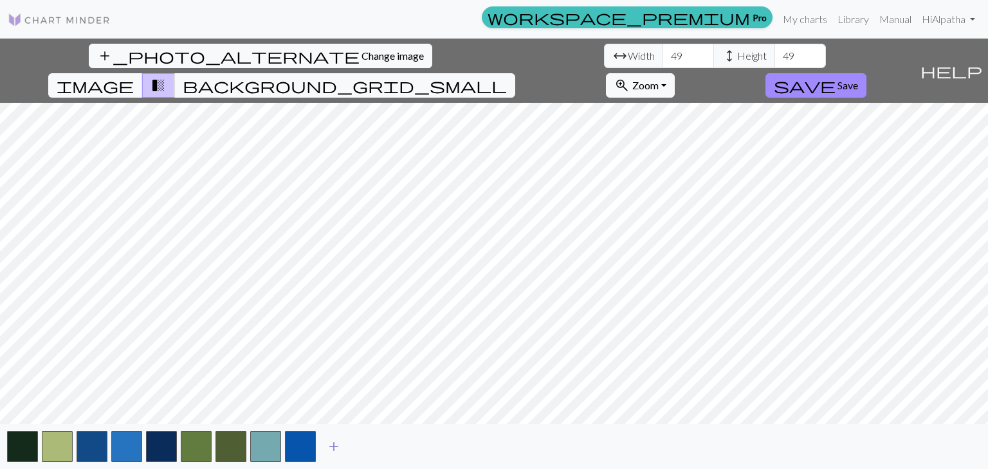
click at [338, 444] on span "add" at bounding box center [333, 447] width 15 height 18
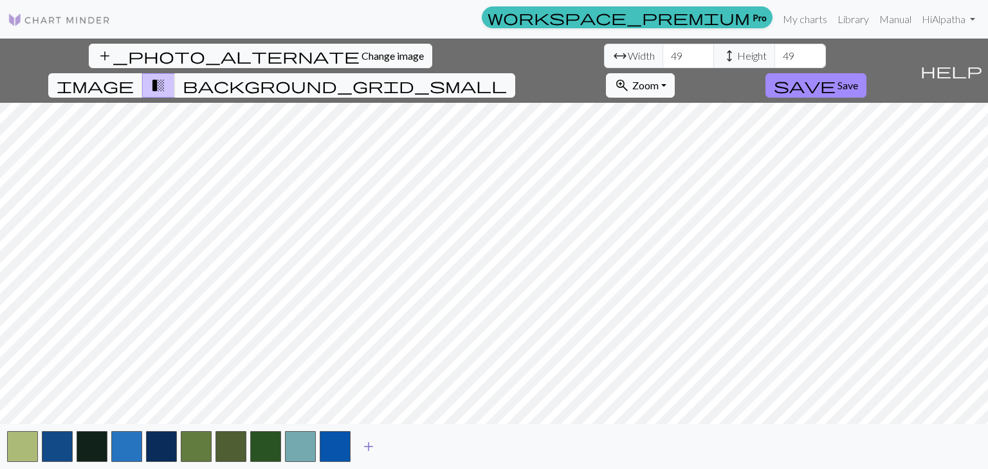
click at [373, 444] on span "add" at bounding box center [368, 447] width 15 height 18
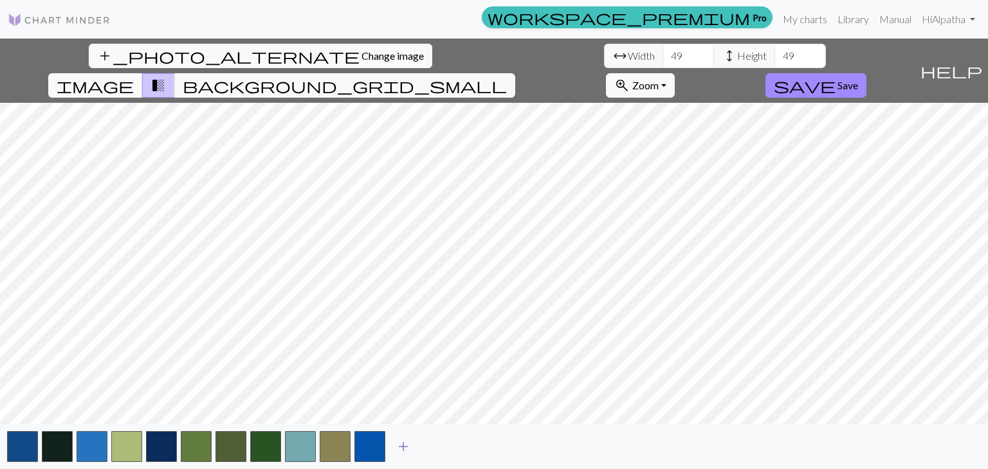
click at [392, 442] on button "add" at bounding box center [403, 447] width 32 height 24
click at [448, 445] on button "add" at bounding box center [438, 447] width 32 height 24
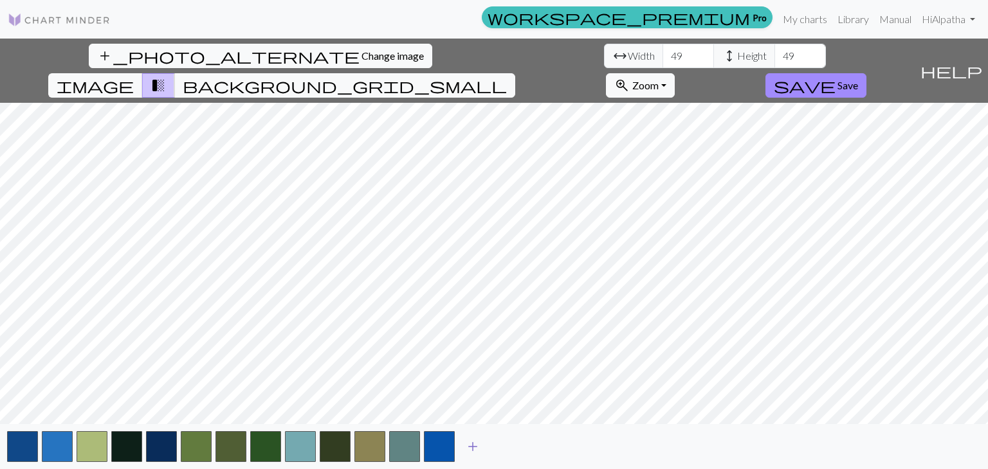
click at [466, 446] on span "add" at bounding box center [472, 447] width 15 height 18
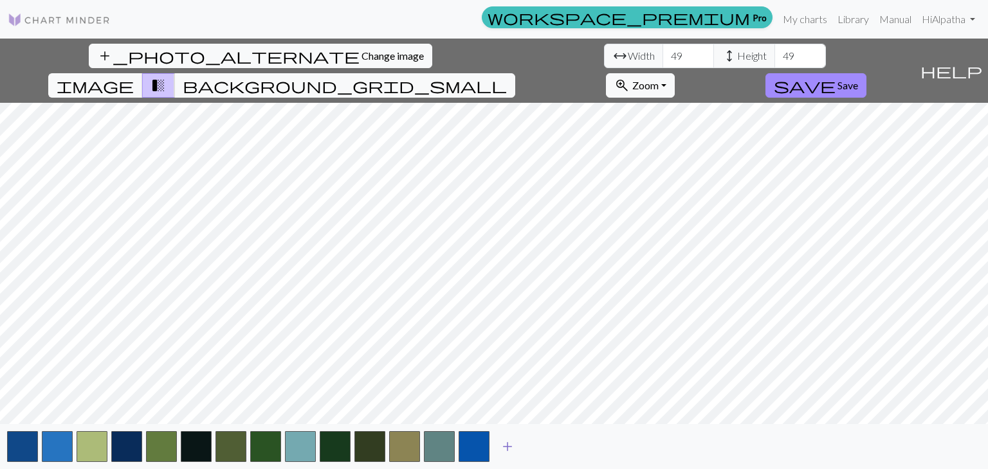
click at [503, 446] on span "add" at bounding box center [507, 447] width 15 height 18
click at [532, 446] on button "add" at bounding box center [542, 447] width 32 height 24
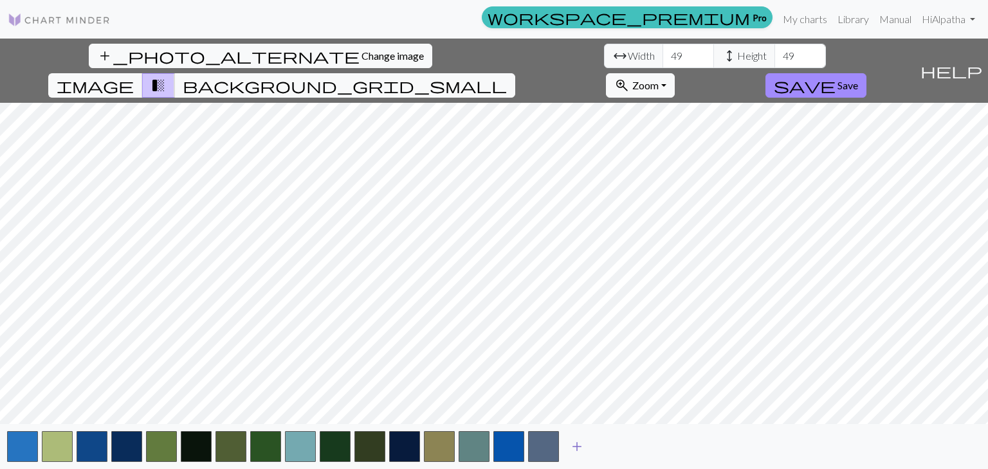
click at [570, 443] on span "add" at bounding box center [576, 447] width 15 height 18
click at [570, 443] on button "button" at bounding box center [578, 446] width 31 height 31
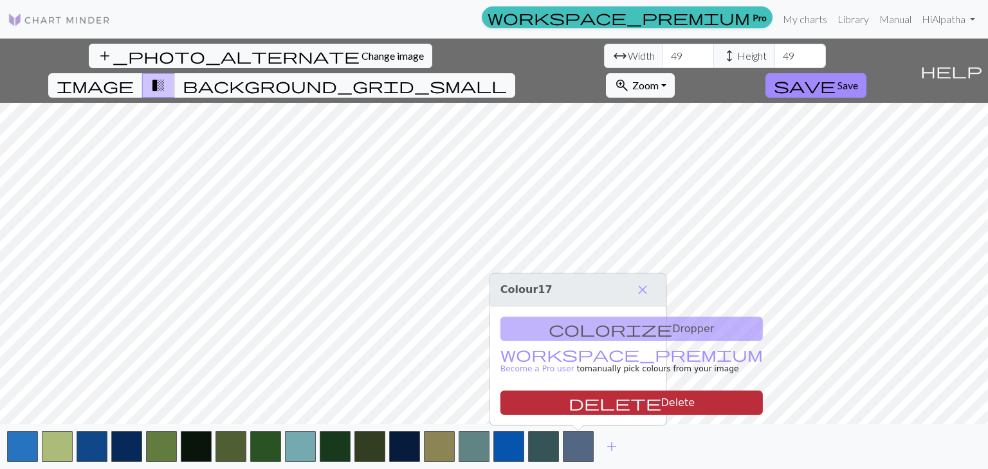
click at [593, 404] on button "delete Delete" at bounding box center [631, 403] width 262 height 24
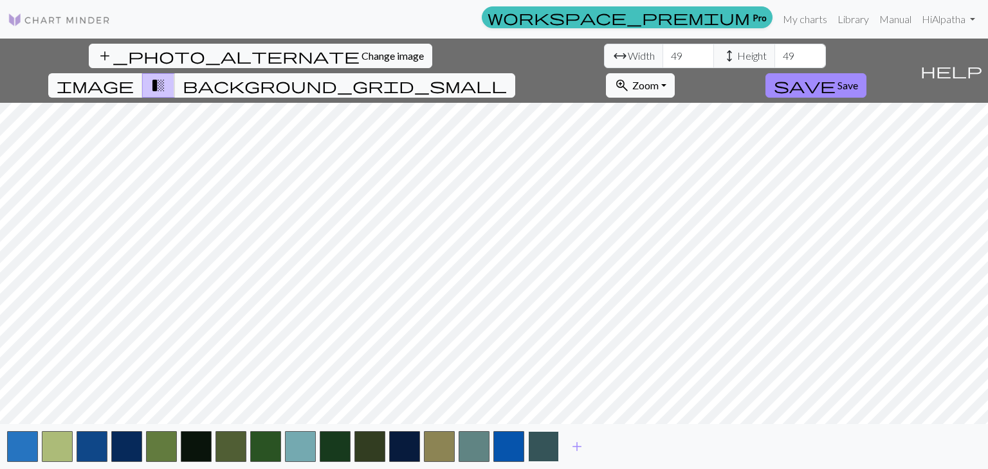
click at [554, 449] on button "button" at bounding box center [543, 446] width 31 height 31
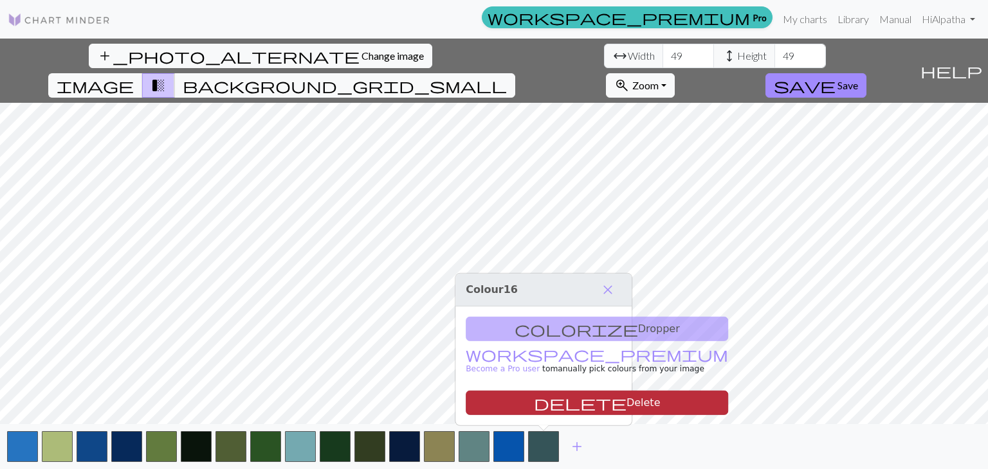
click at [562, 410] on button "delete Delete" at bounding box center [597, 403] width 262 height 24
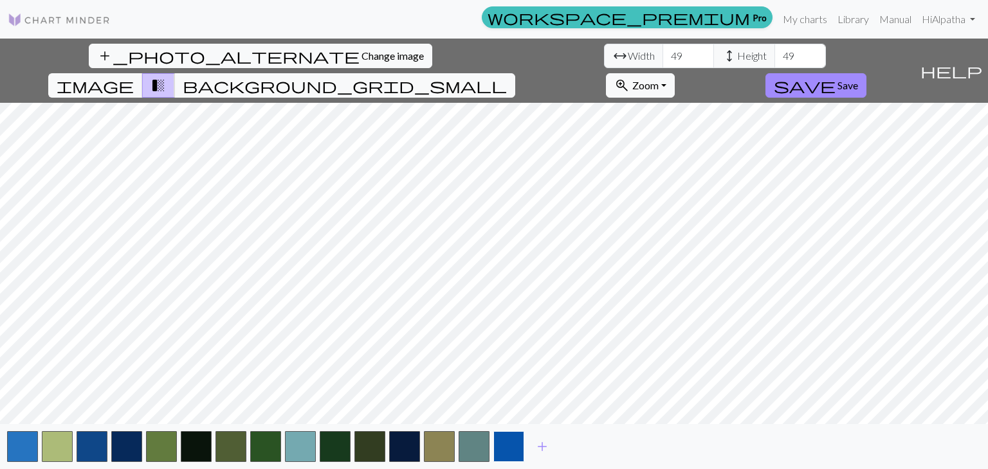
click at [501, 446] on button "button" at bounding box center [508, 446] width 31 height 31
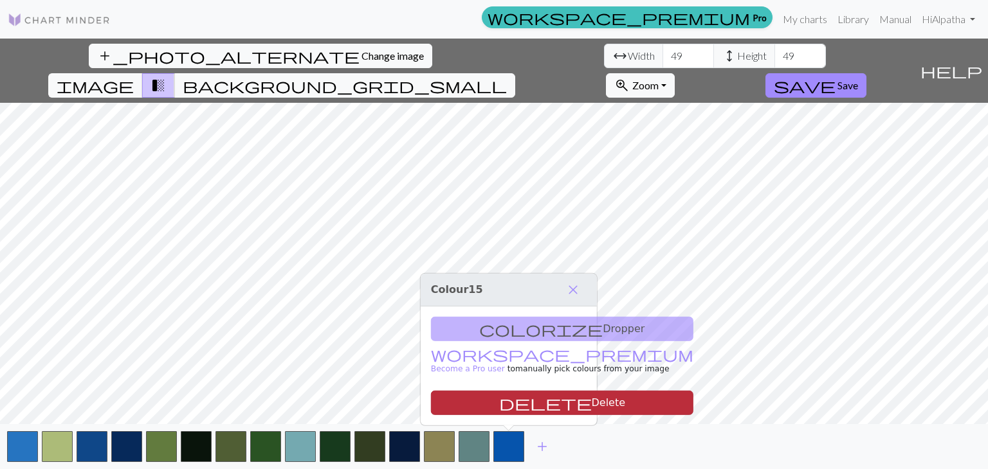
click at [520, 408] on button "delete Delete" at bounding box center [562, 403] width 262 height 24
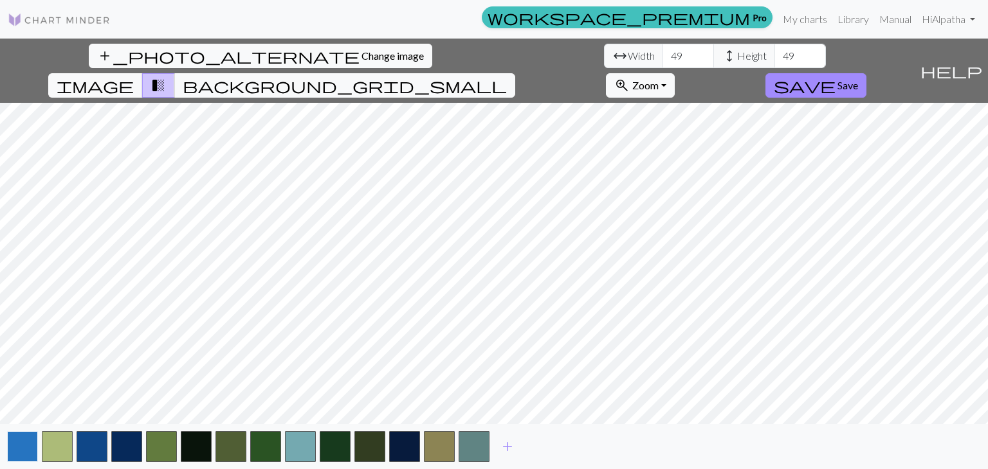
click at [35, 446] on button "button" at bounding box center [22, 446] width 31 height 31
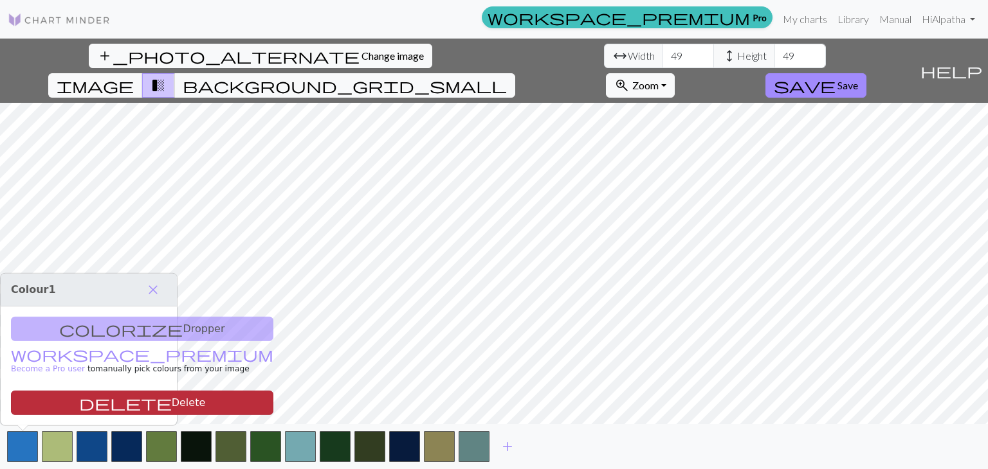
click at [79, 403] on span "delete" at bounding box center [125, 403] width 93 height 18
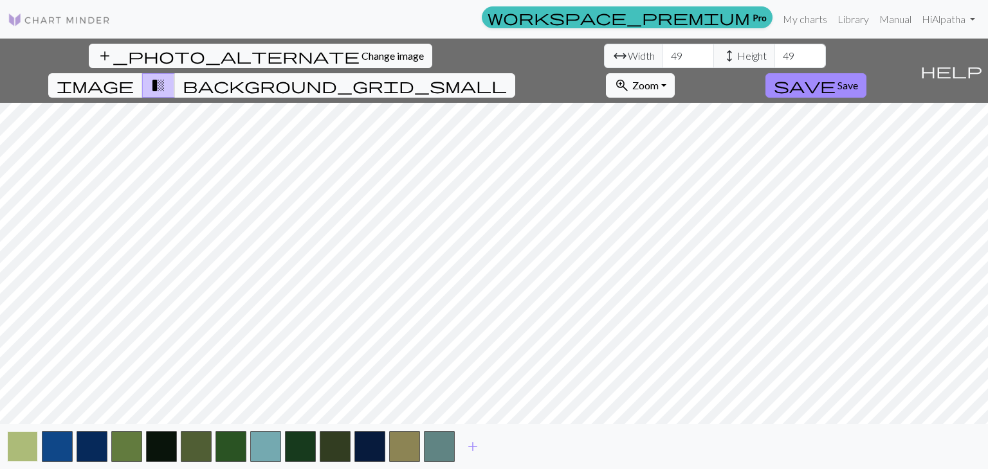
click at [28, 444] on button "button" at bounding box center [22, 446] width 31 height 31
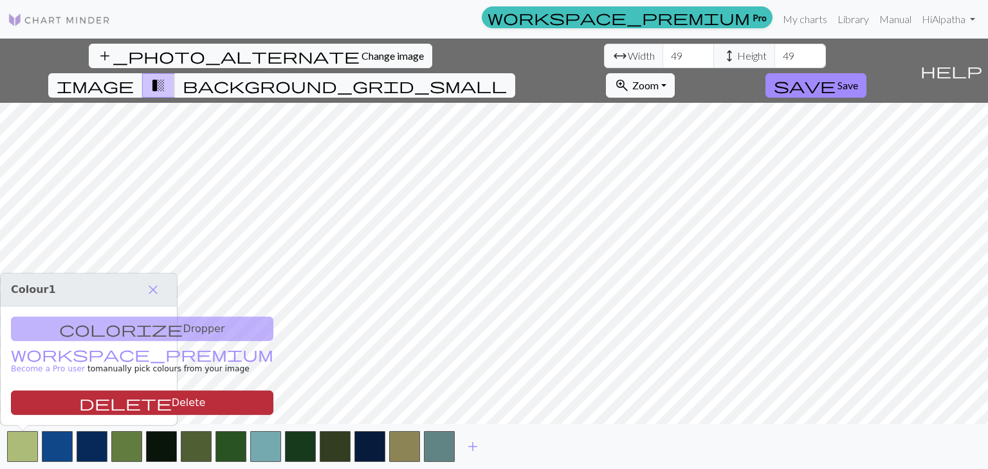
click at [80, 408] on span "delete" at bounding box center [125, 403] width 93 height 18
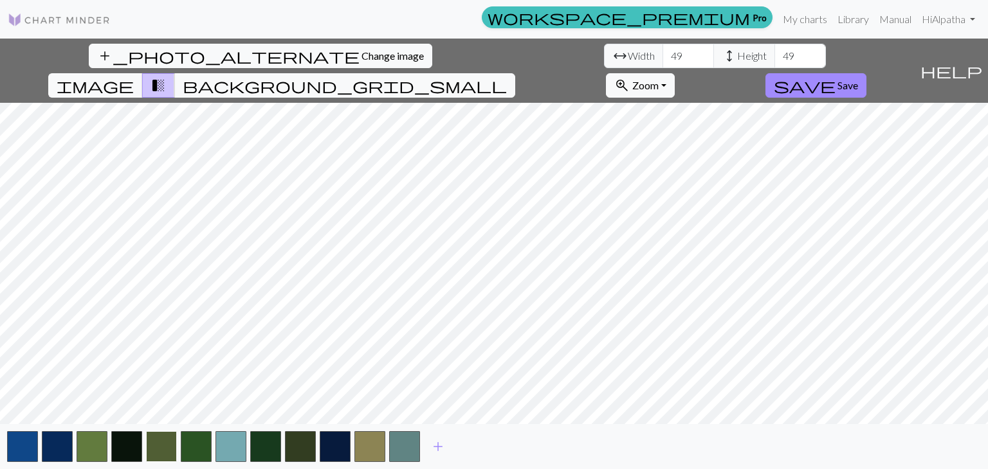
click at [158, 445] on button "button" at bounding box center [161, 446] width 31 height 31
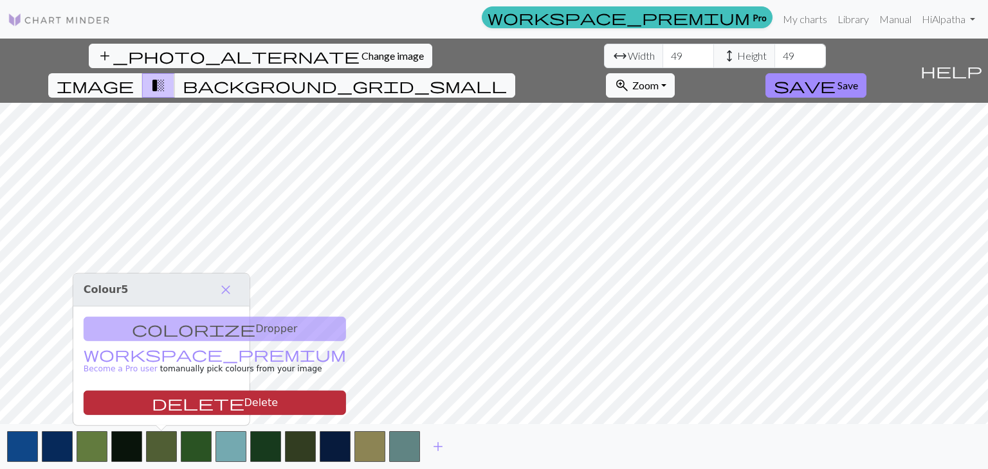
click at [187, 404] on button "delete Delete" at bounding box center [215, 403] width 262 height 24
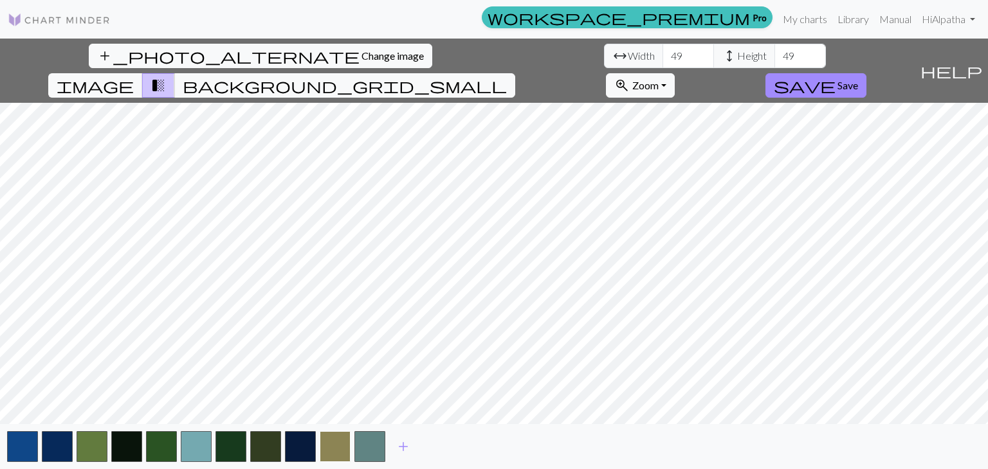
click at [327, 441] on button "button" at bounding box center [335, 446] width 31 height 31
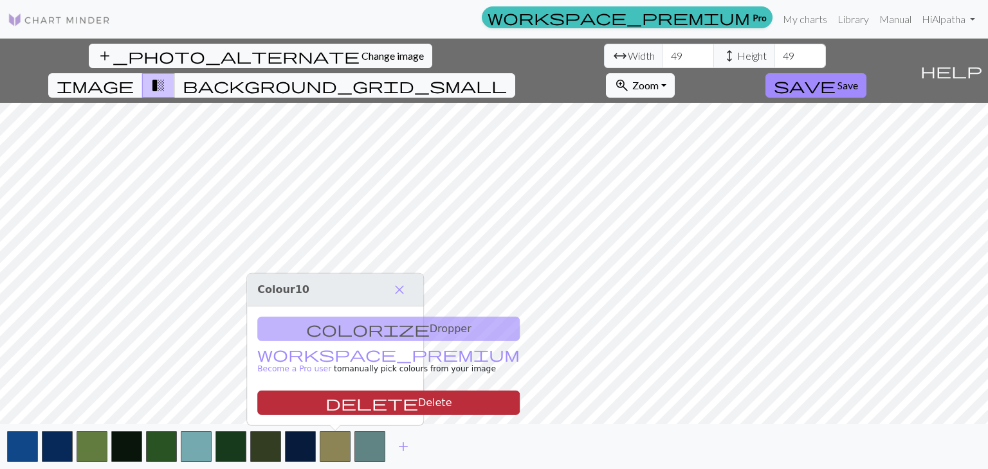
click at [332, 398] on button "delete Delete" at bounding box center [388, 403] width 262 height 24
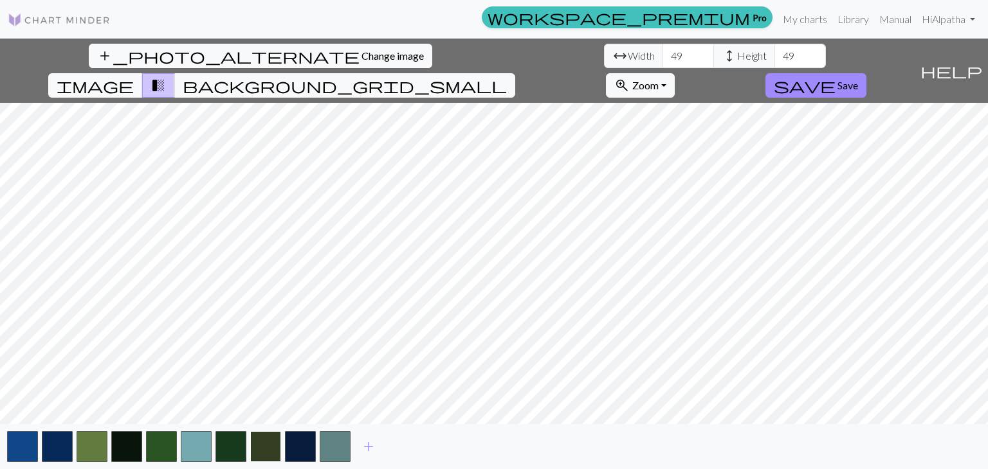
click at [261, 443] on button "button" at bounding box center [265, 446] width 31 height 31
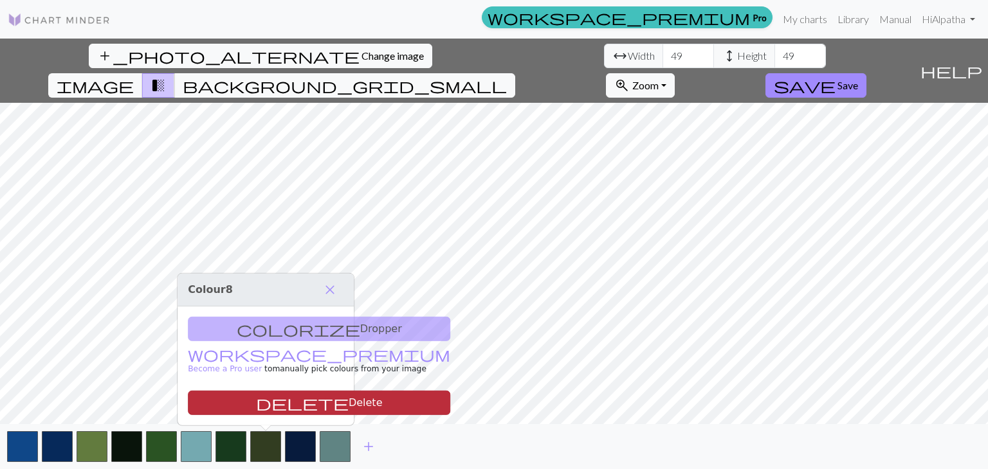
click at [283, 406] on button "delete Delete" at bounding box center [319, 403] width 262 height 24
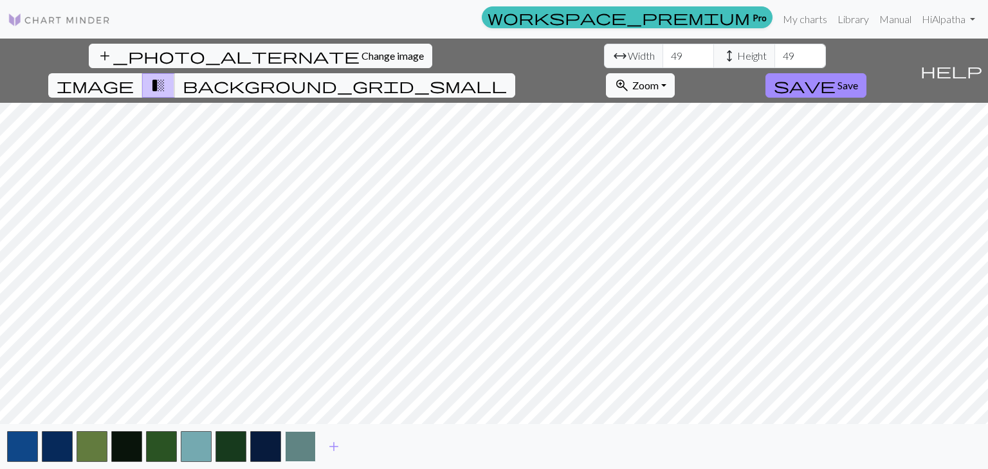
click at [301, 449] on button "button" at bounding box center [300, 446] width 31 height 31
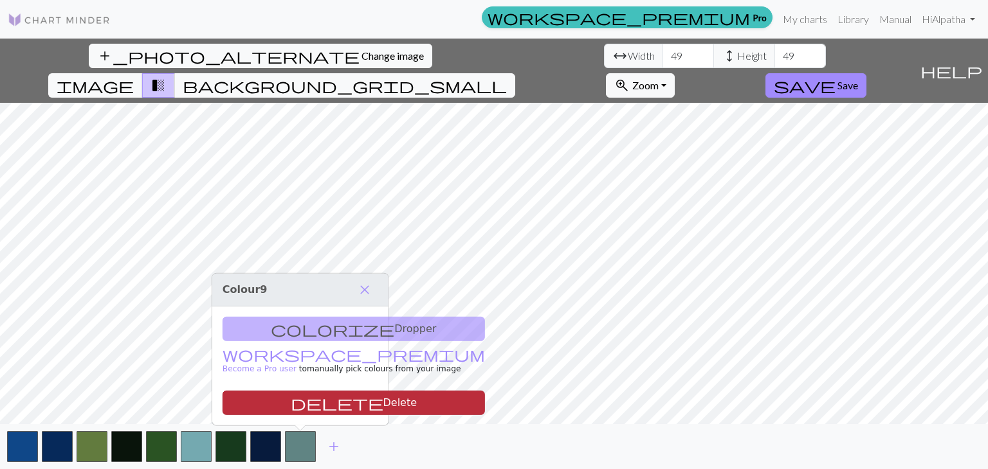
click at [316, 406] on button "delete Delete" at bounding box center [353, 403] width 262 height 24
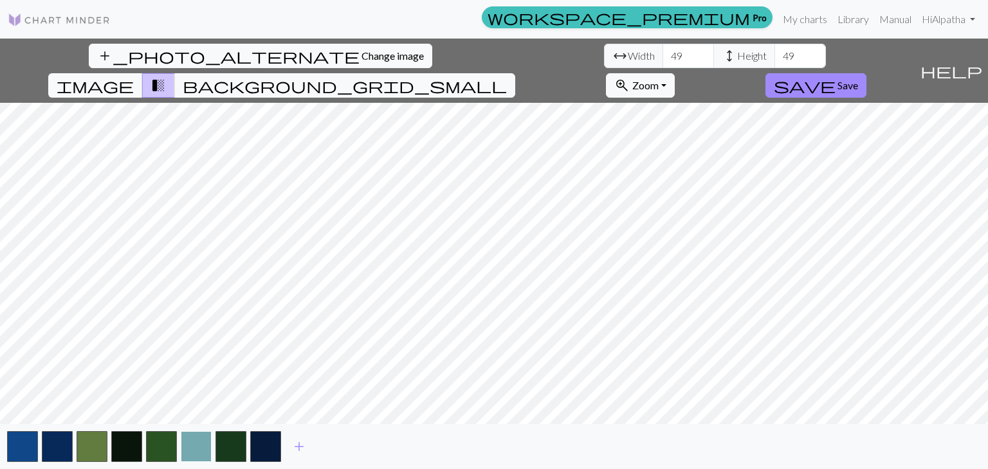
click at [207, 444] on button "button" at bounding box center [196, 446] width 31 height 31
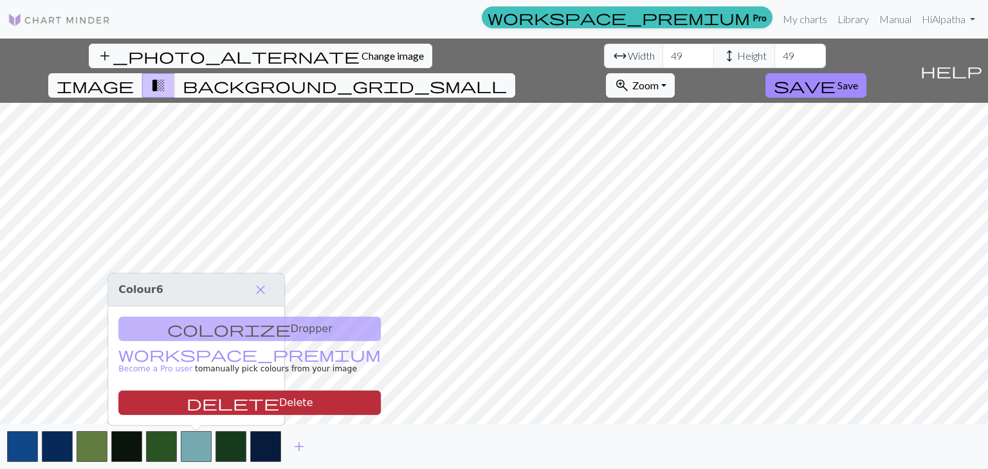
click at [235, 402] on button "delete Delete" at bounding box center [249, 403] width 262 height 24
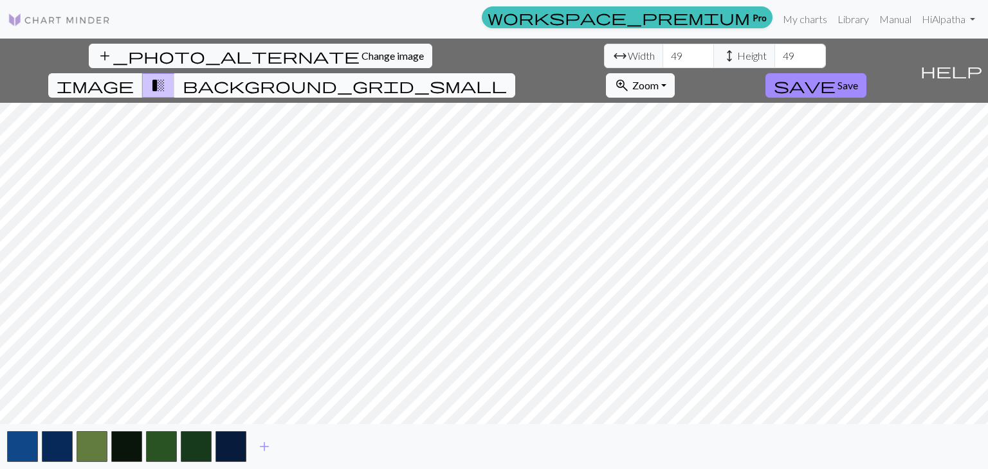
click at [507, 77] on span "background_grid_small" at bounding box center [345, 86] width 324 height 18
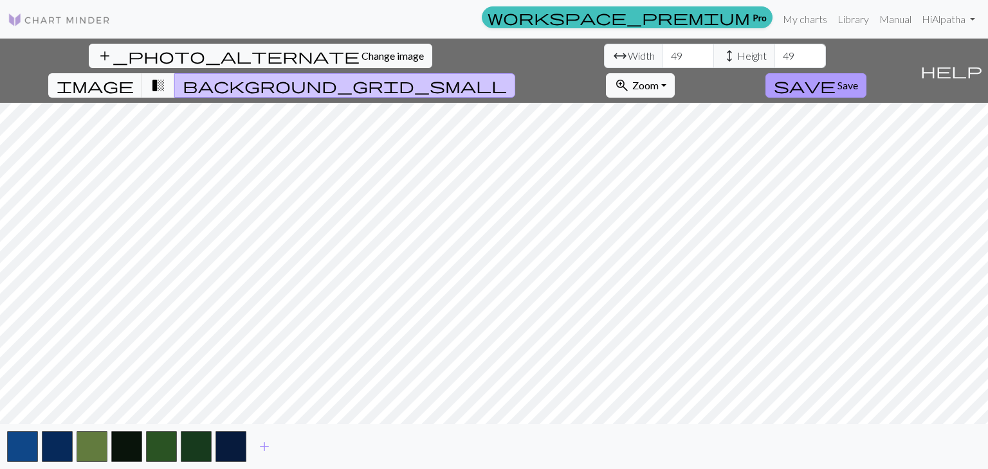
click at [858, 79] on span "Save" at bounding box center [847, 85] width 21 height 12
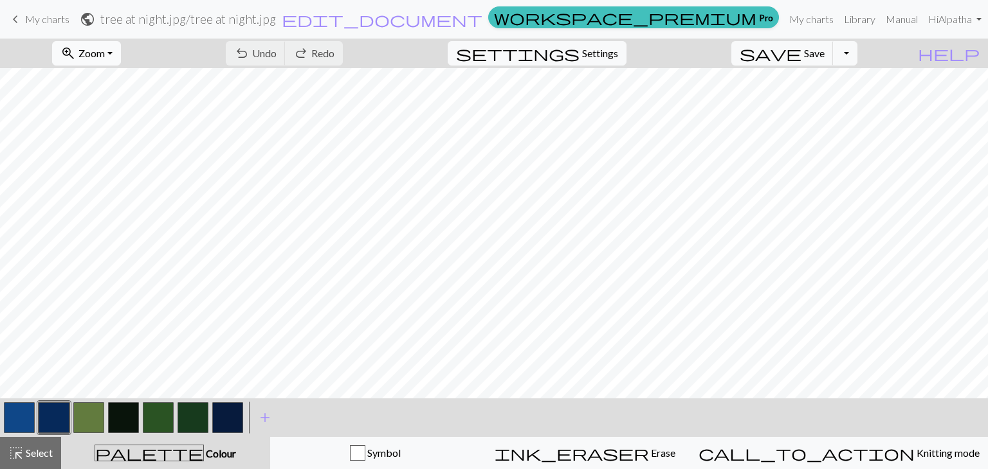
click at [105, 50] on span "Zoom" at bounding box center [91, 53] width 26 height 12
click at [143, 149] on button "50%" at bounding box center [104, 154] width 102 height 21
click at [177, 462] on button "palette Colour Colour" at bounding box center [165, 453] width 209 height 32
click at [269, 417] on span "add" at bounding box center [264, 418] width 15 height 18
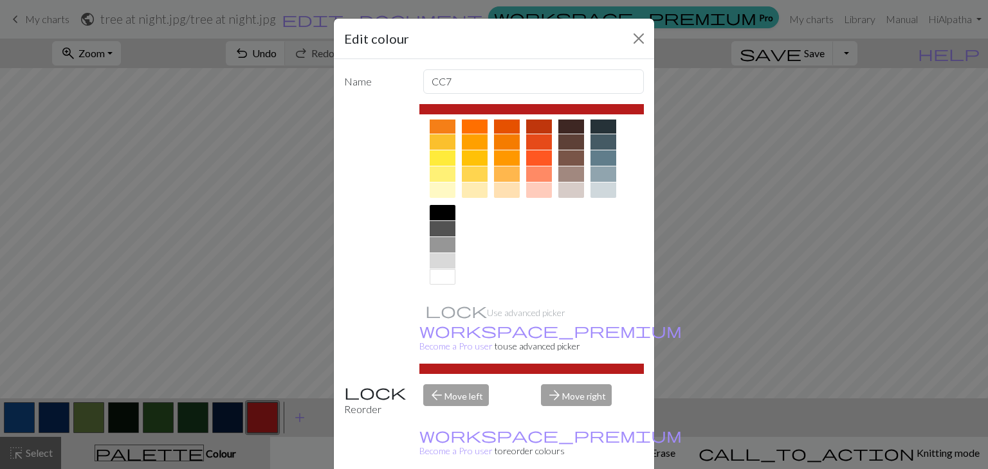
scroll to position [184, 0]
click at [570, 145] on div at bounding box center [571, 143] width 26 height 15
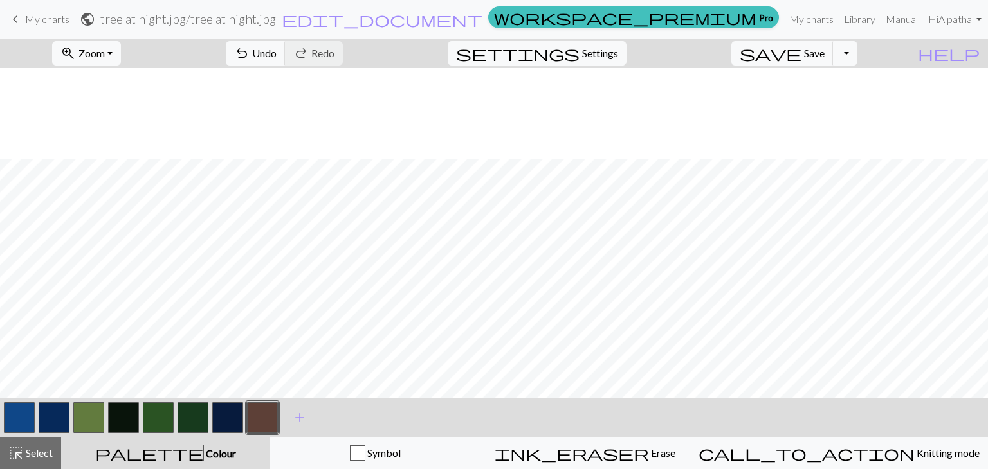
scroll to position [147, 0]
click at [276, 51] on span "Undo" at bounding box center [264, 53] width 24 height 12
click at [334, 51] on span "Redo" at bounding box center [322, 53] width 23 height 12
click at [276, 53] on span "Undo" at bounding box center [264, 53] width 24 height 12
click at [276, 57] on span "Undo" at bounding box center [264, 53] width 24 height 12
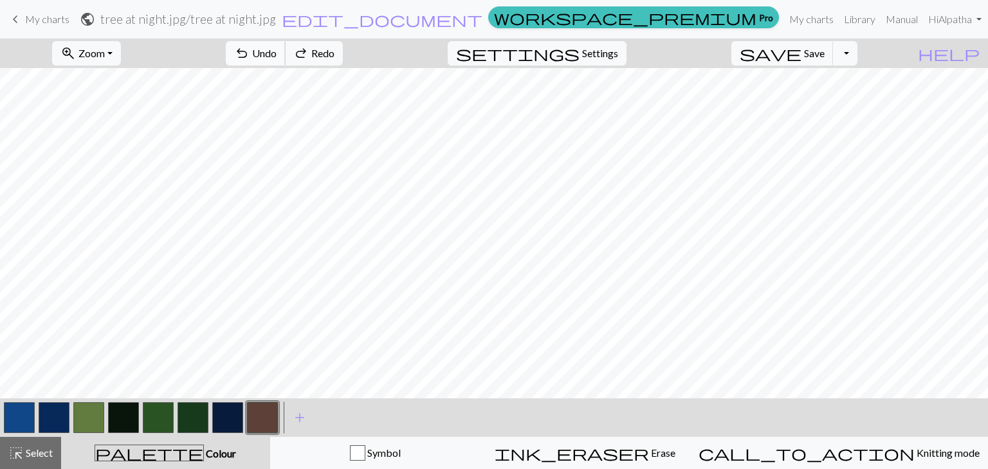
click at [276, 56] on span "Undo" at bounding box center [264, 53] width 24 height 12
